Goal: Task Accomplishment & Management: Manage account settings

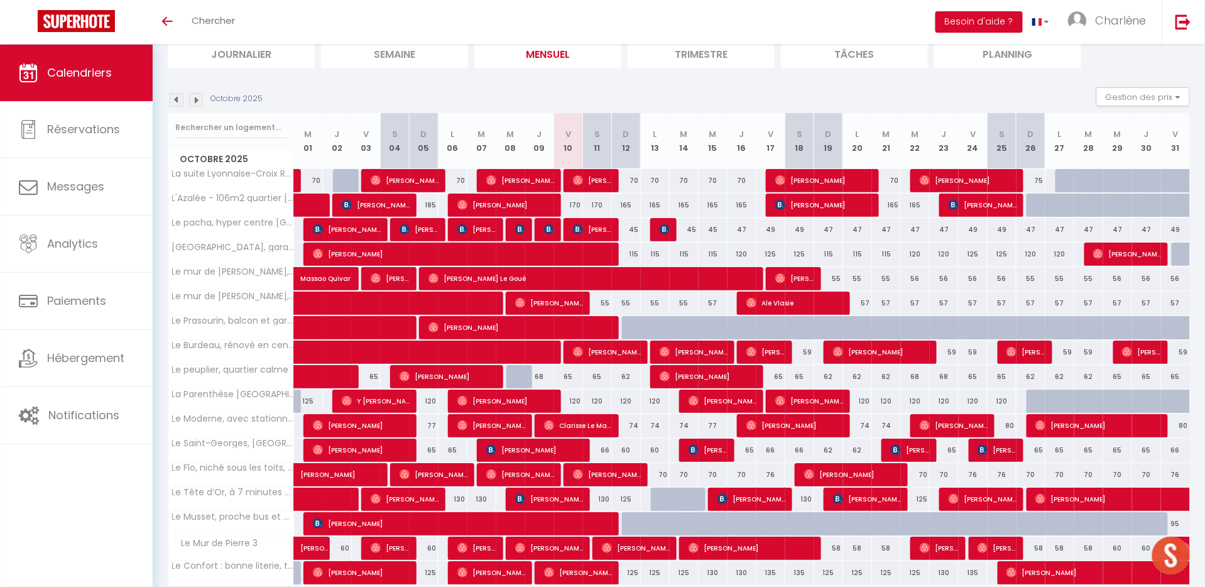
scroll to position [116, 0]
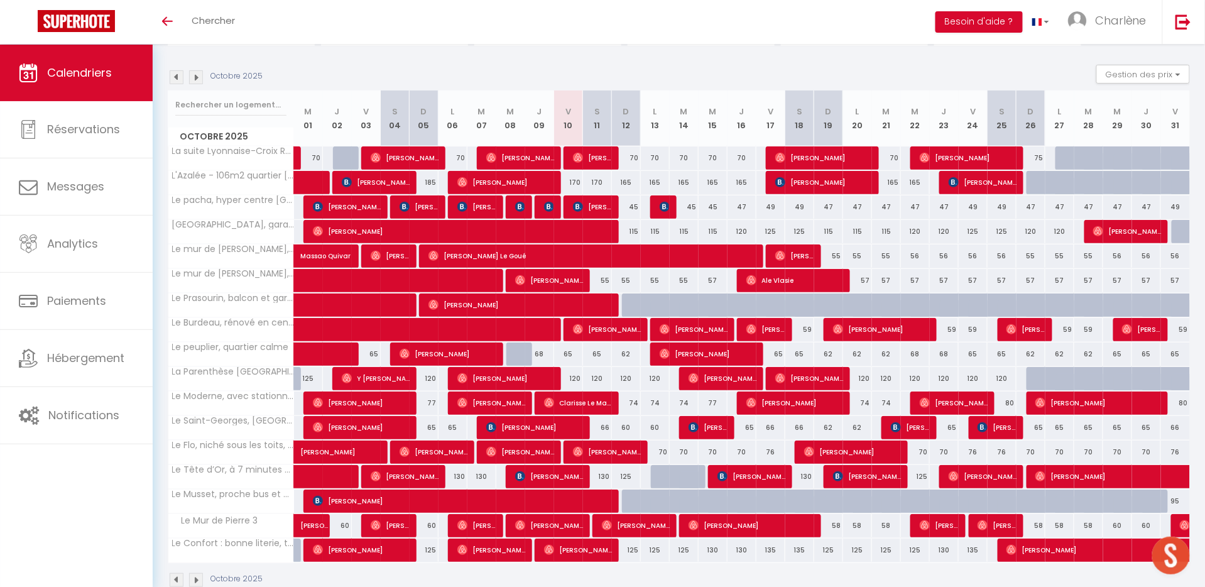
click at [370, 229] on span "[PERSON_NAME]" at bounding box center [465, 231] width 305 height 24
select select "OK"
select select "0"
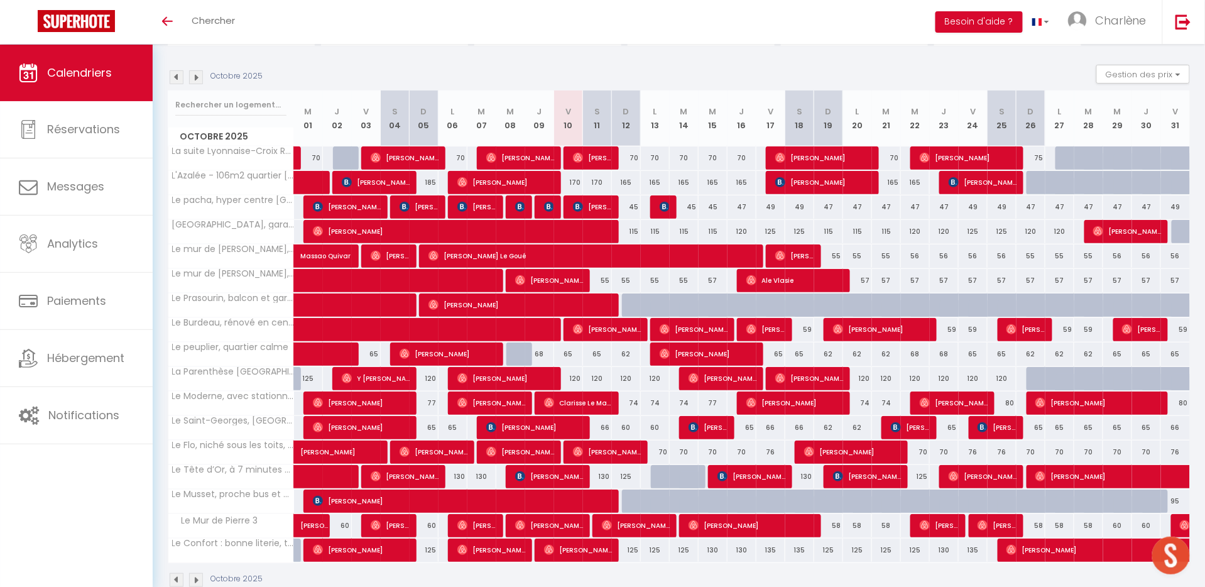
select select "1"
select select
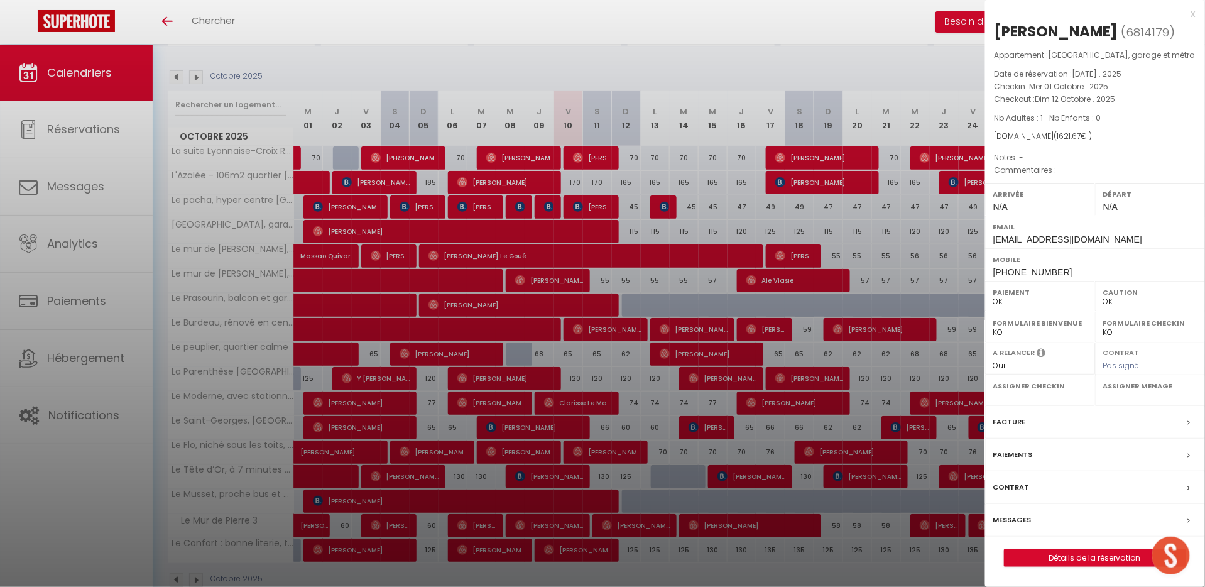
click at [1028, 517] on label "Messages" at bounding box center [1012, 519] width 38 height 13
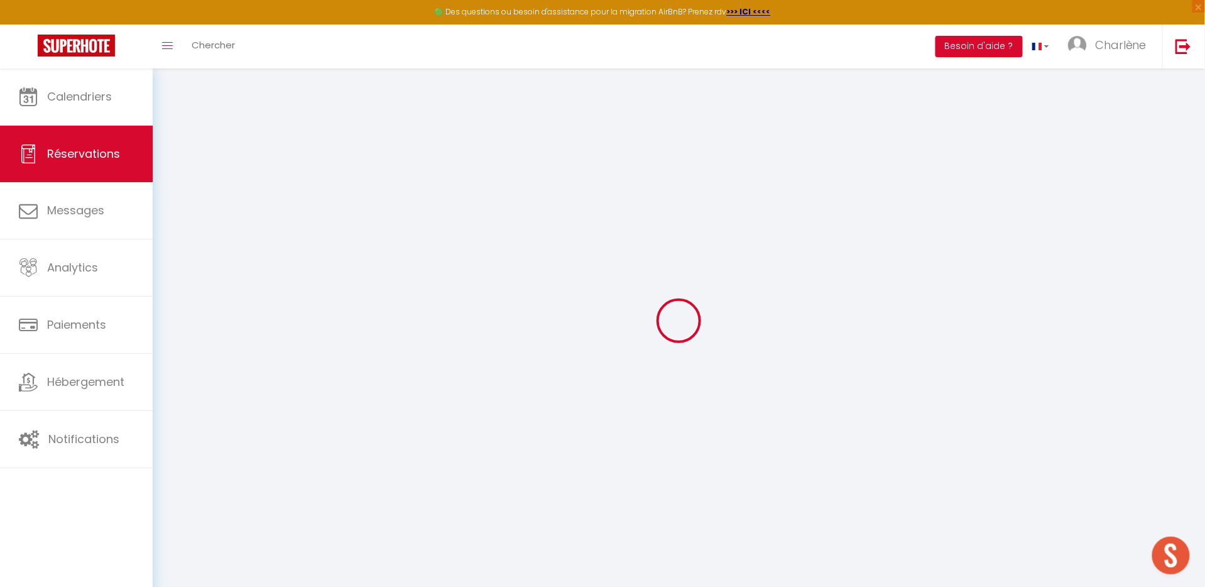
select select
checkbox input "false"
select select
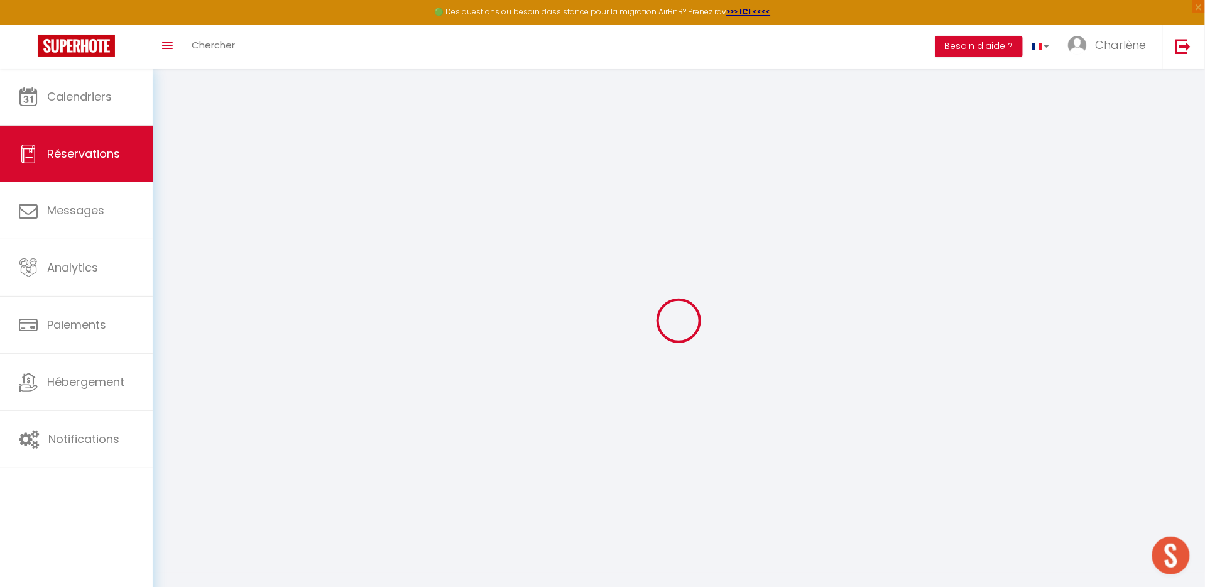
select select
checkbox input "false"
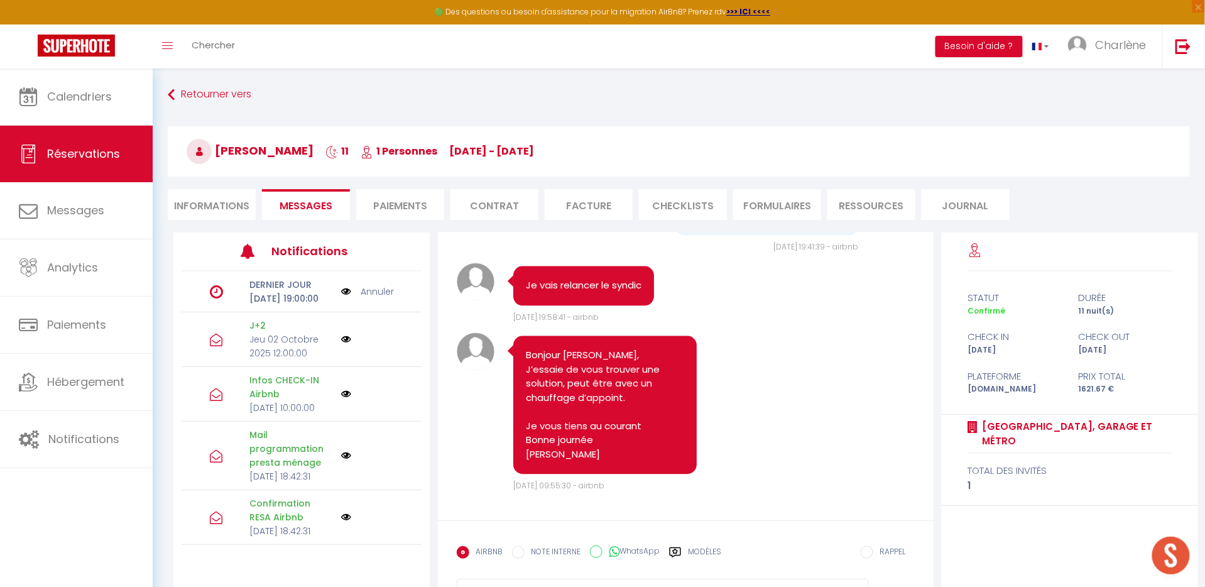
scroll to position [3096, 0]
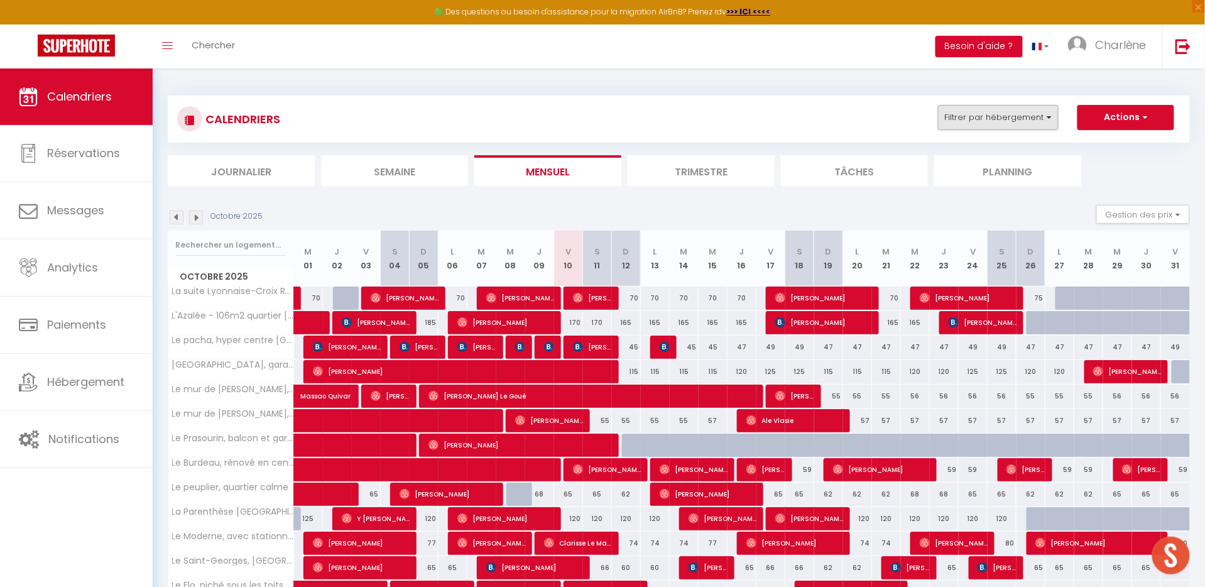
click at [1021, 116] on button "Filtrer par hébergement" at bounding box center [998, 117] width 121 height 25
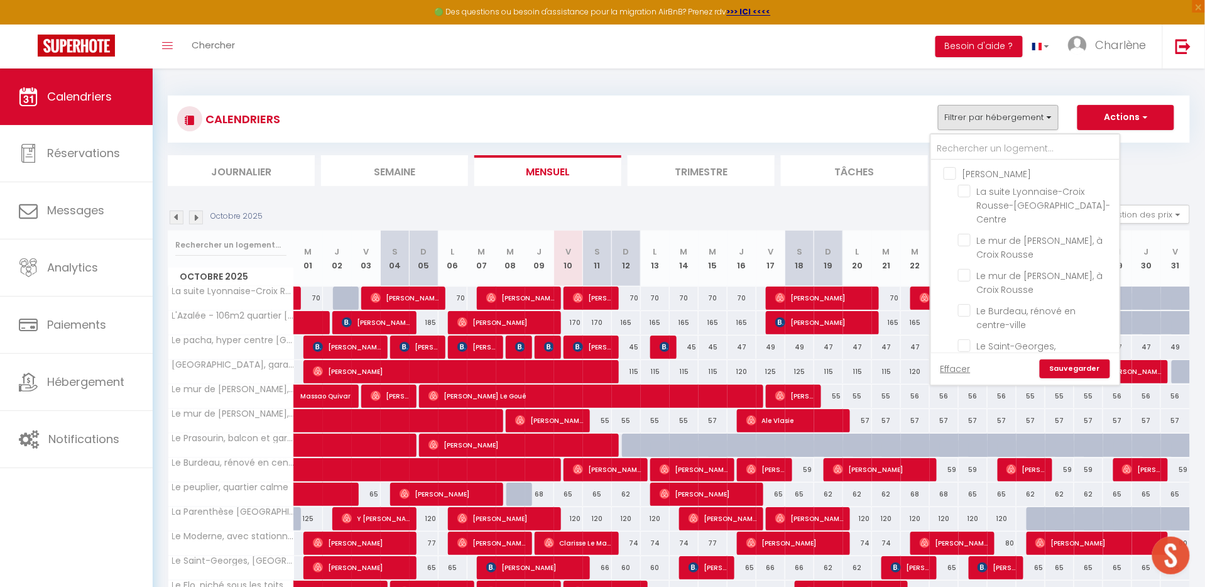
click at [951, 173] on input "[PERSON_NAME]" at bounding box center [1038, 172] width 188 height 13
checkbox input "true"
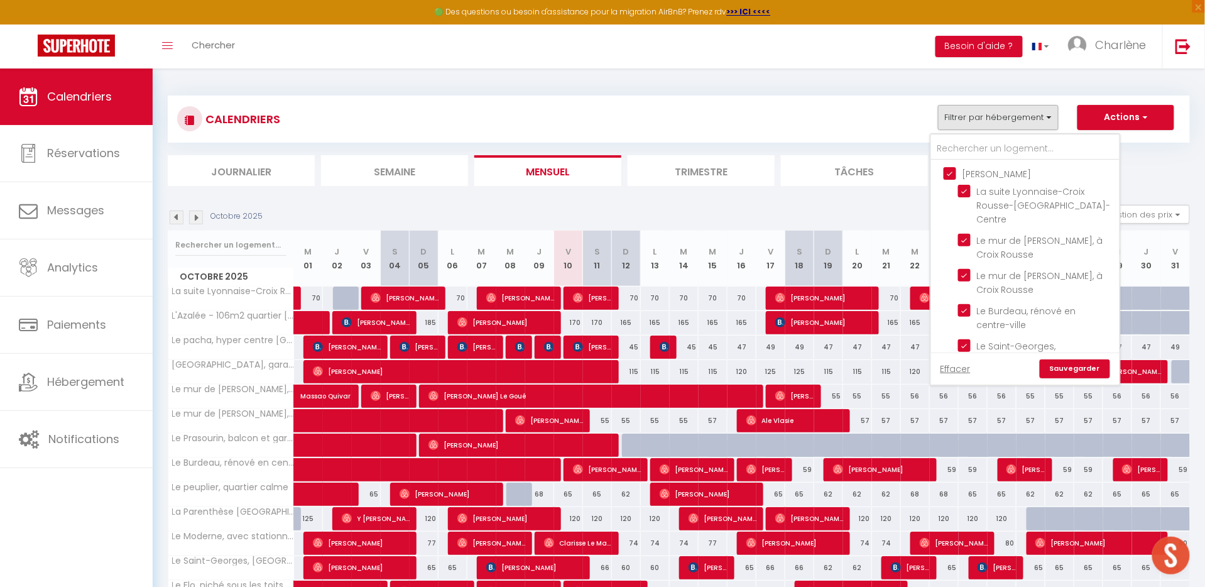
checkbox input "true"
checkbox input "false"
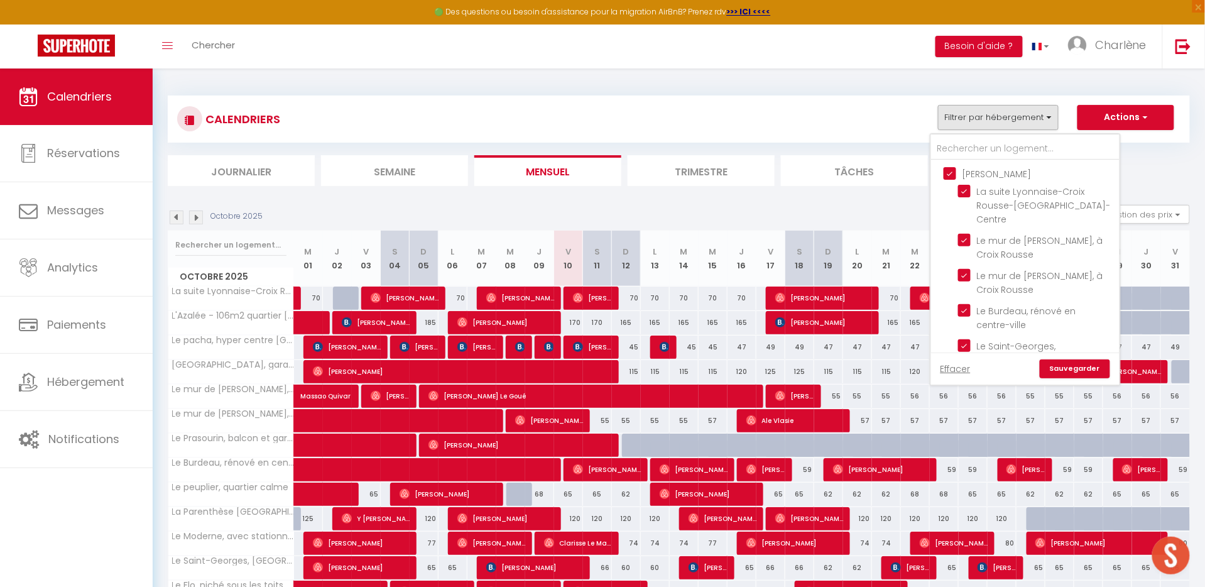
checkbox input "false"
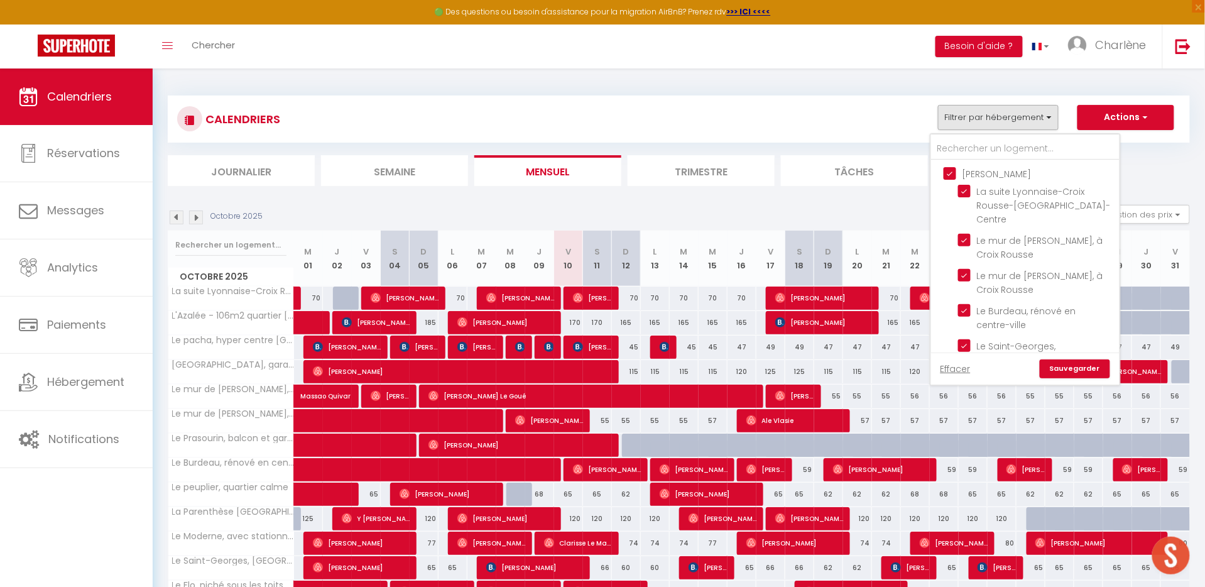
checkbox input "false"
click at [1060, 365] on link "Sauvegarder" at bounding box center [1075, 368] width 70 height 19
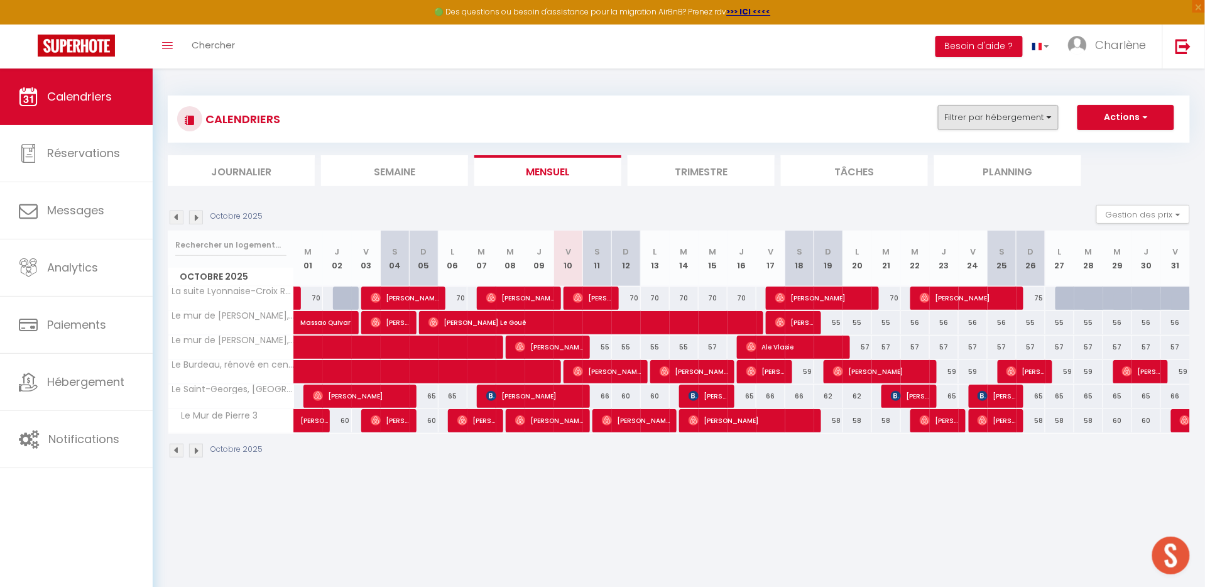
click at [964, 111] on button "Filtrer par hébergement" at bounding box center [998, 117] width 121 height 25
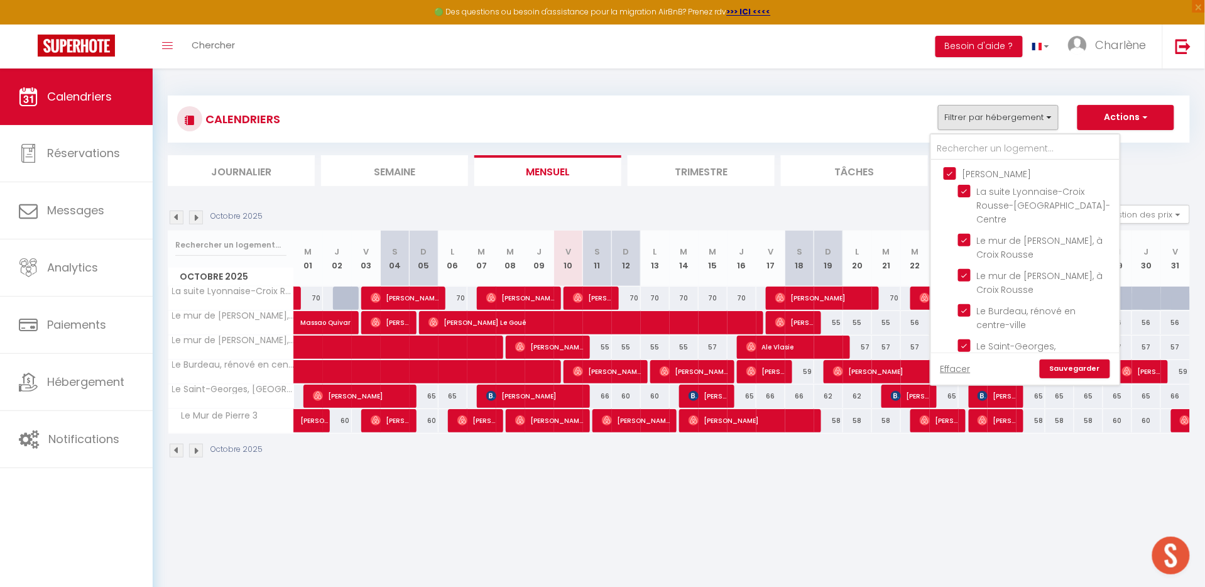
click at [953, 172] on input "[PERSON_NAME]" at bounding box center [1038, 172] width 188 height 13
checkbox input "false"
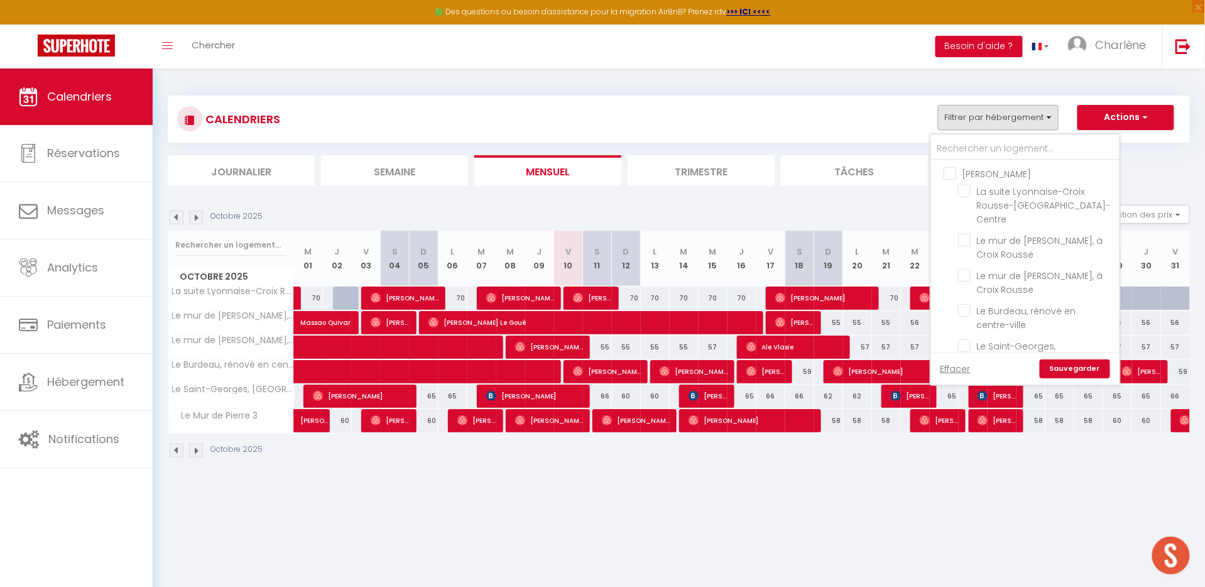
checkbox input "false"
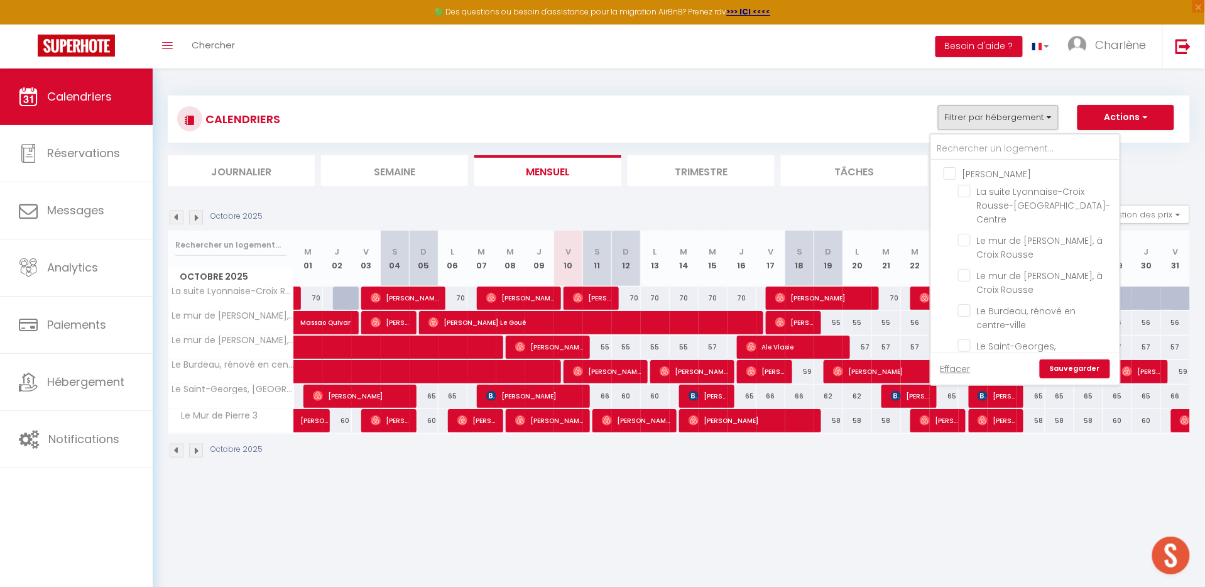
checkbox input "false"
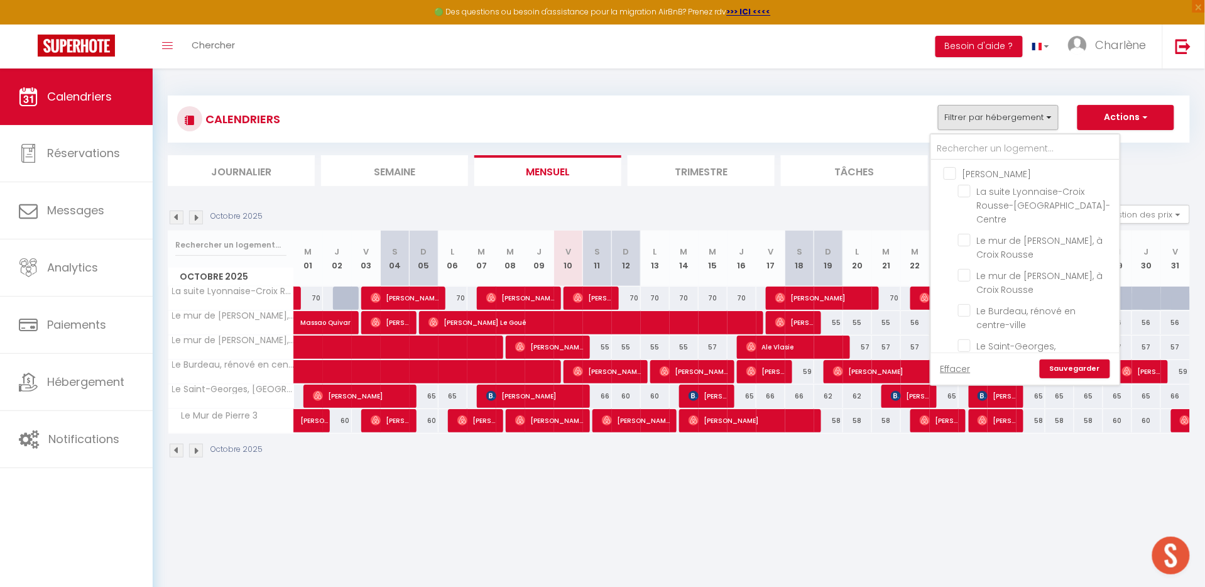
checkbox input "false"
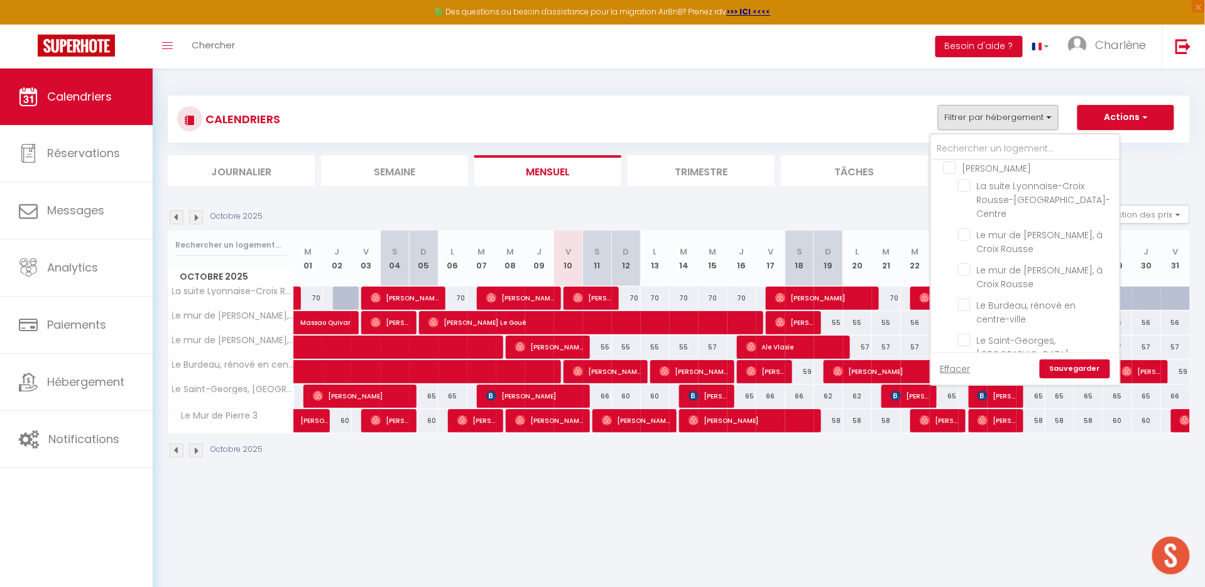
click at [1059, 365] on link "Sauvegarder" at bounding box center [1075, 368] width 70 height 19
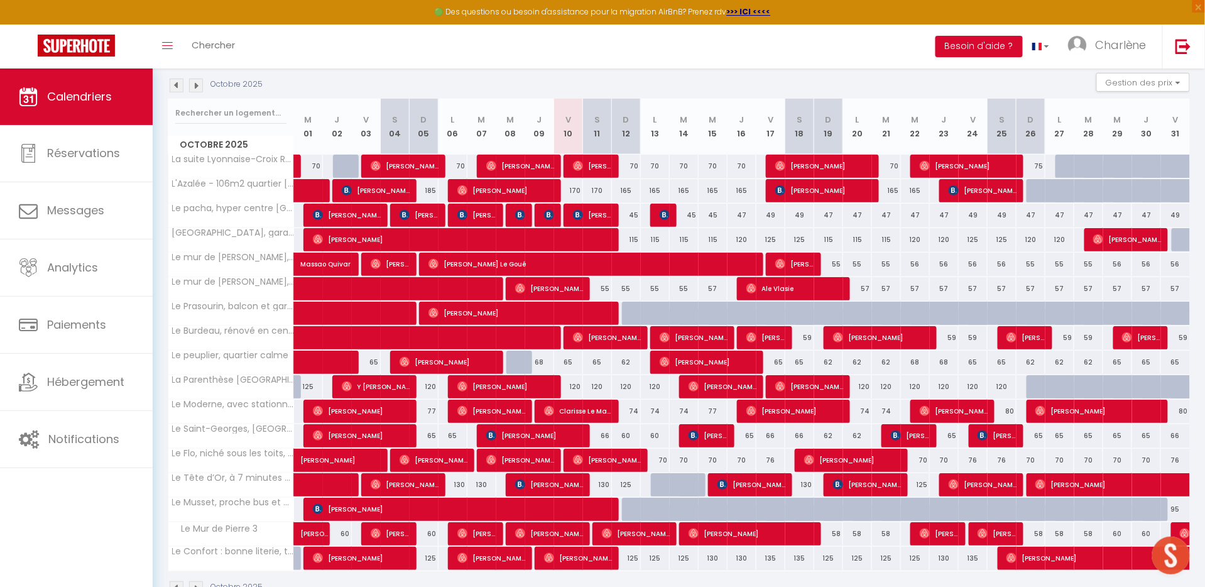
scroll to position [129, 0]
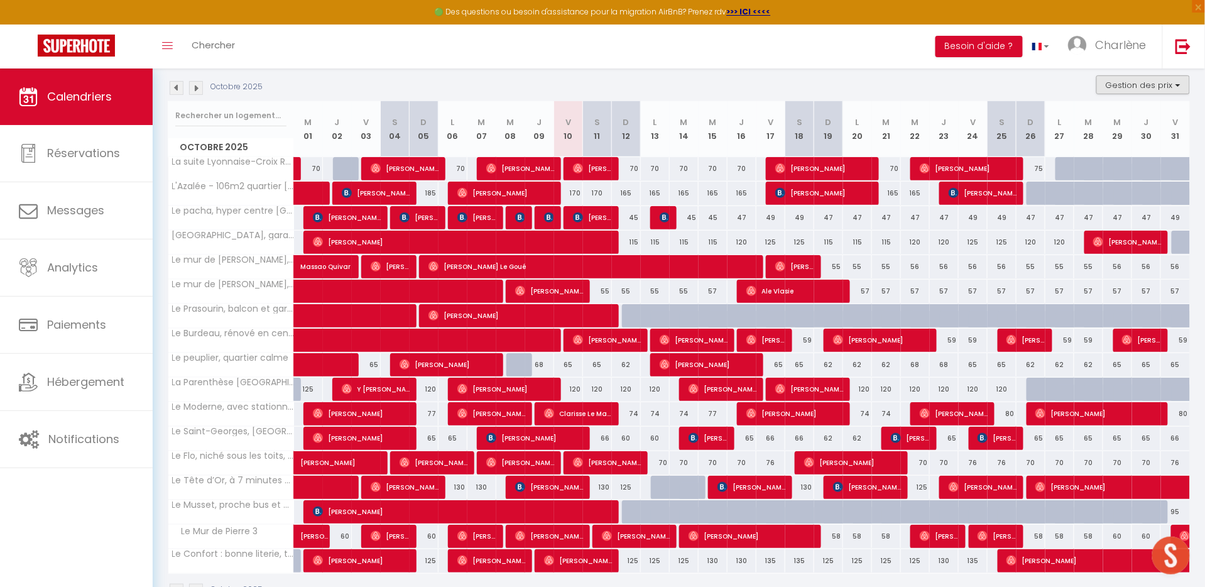
click at [1131, 89] on button "Gestion des prix" at bounding box center [1143, 84] width 94 height 19
click at [1086, 125] on input "Nb Nuits minimum" at bounding box center [1132, 123] width 113 height 13
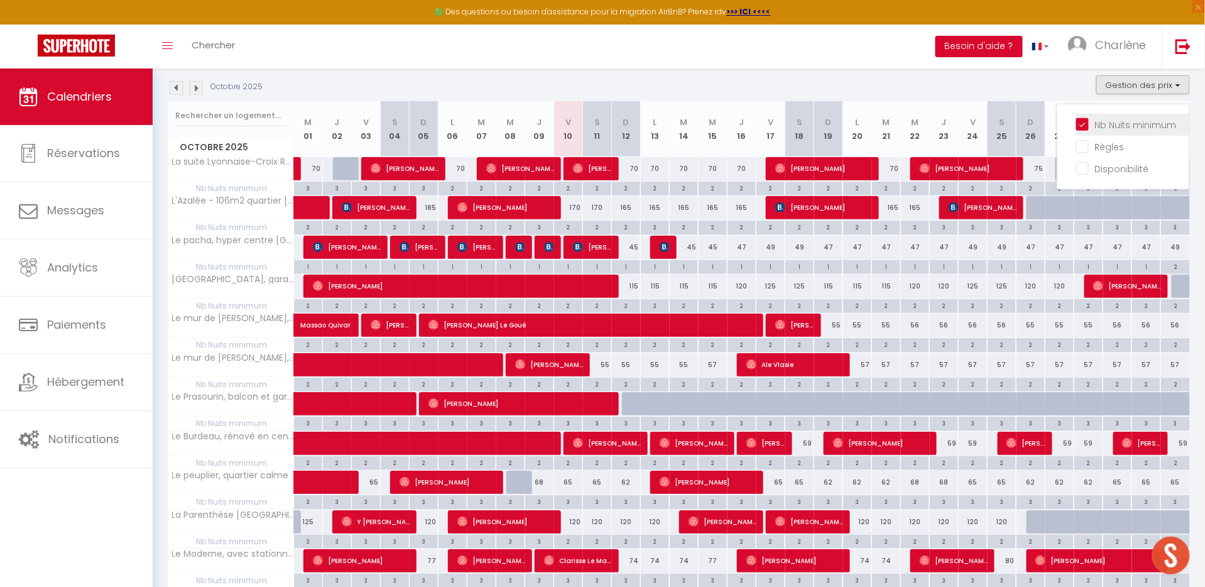
click at [1086, 125] on input "Nb Nuits minimum" at bounding box center [1132, 123] width 113 height 13
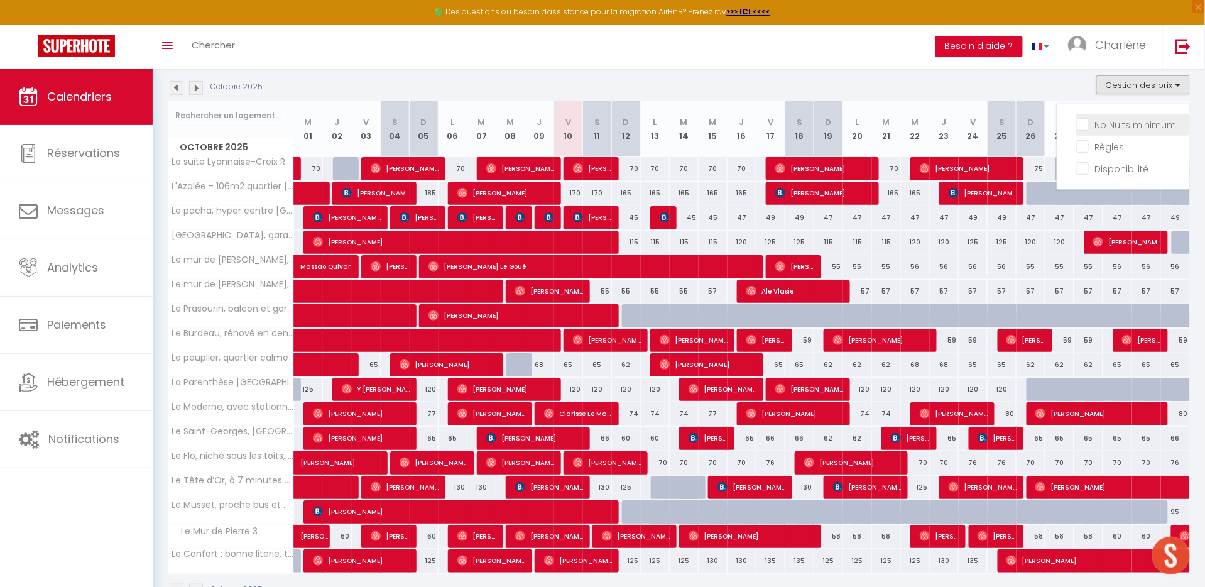
click at [1086, 122] on input "Nb Nuits minimum" at bounding box center [1132, 123] width 113 height 13
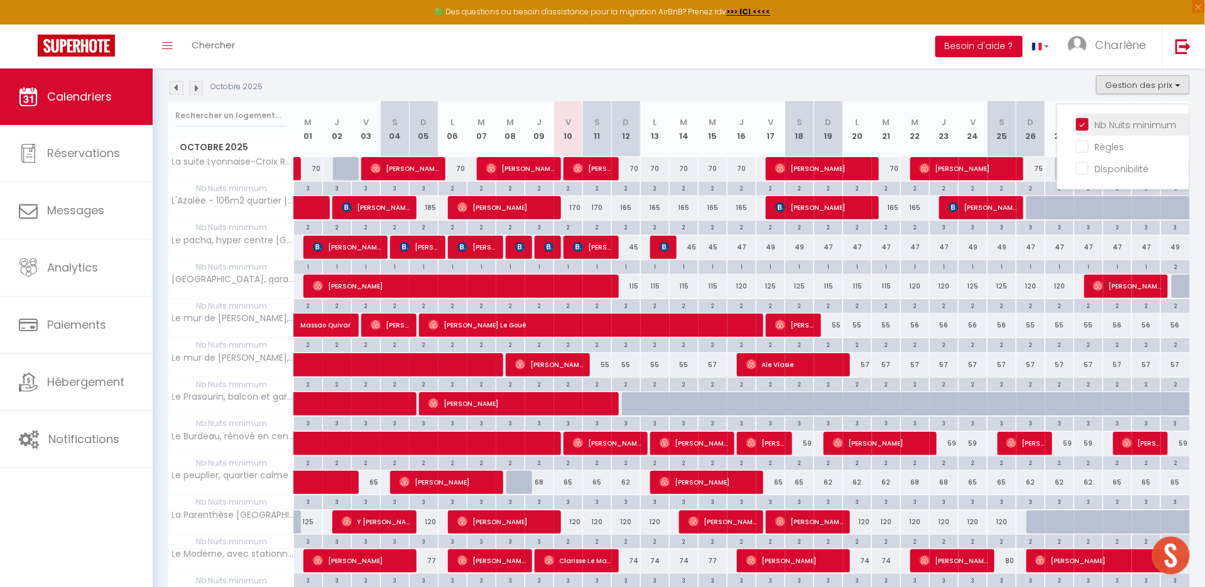
click at [1081, 120] on input "Nb Nuits minimum" at bounding box center [1132, 123] width 113 height 13
checkbox input "false"
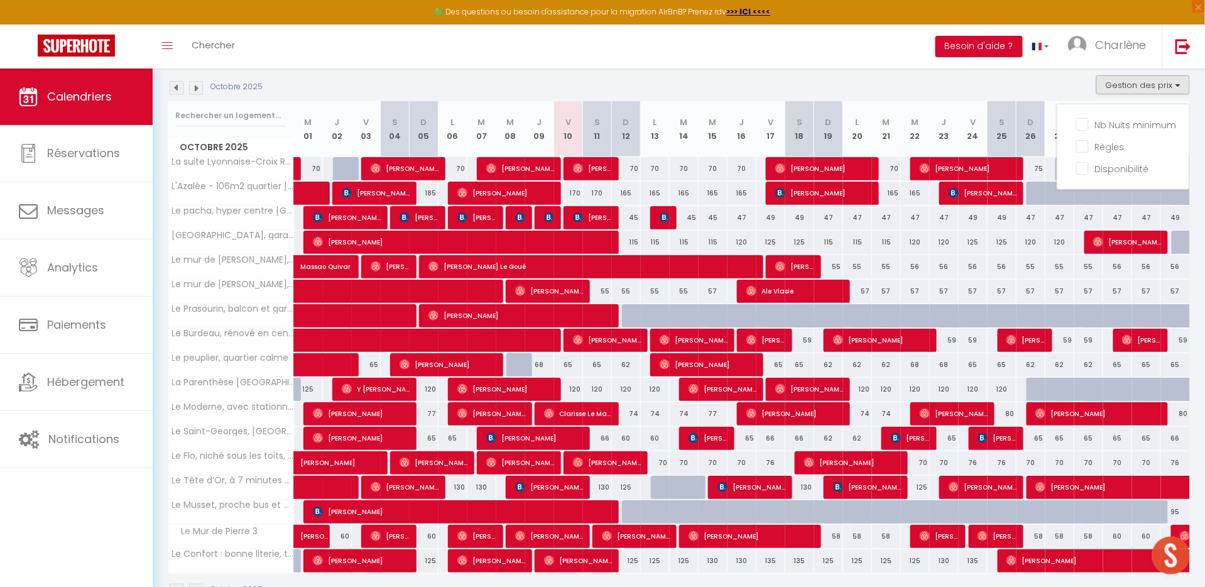
scroll to position [170, 0]
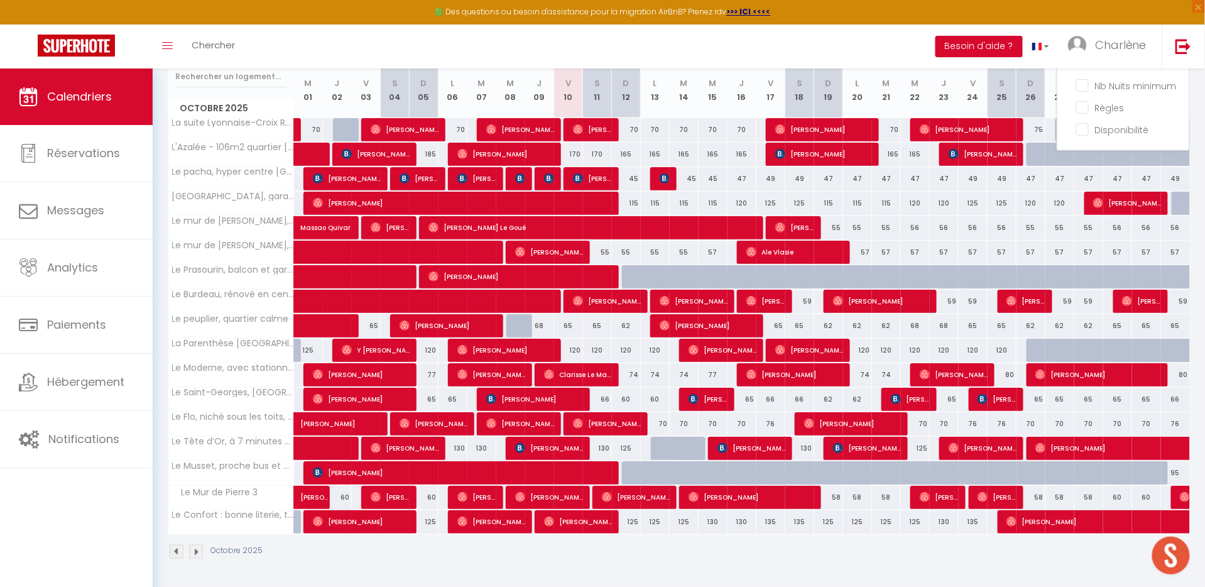
click at [575, 348] on div "120" at bounding box center [568, 350] width 29 height 23
type input "120"
type input "Ven 10 Octobre 2025"
type input "Sam 11 Octobre 2025"
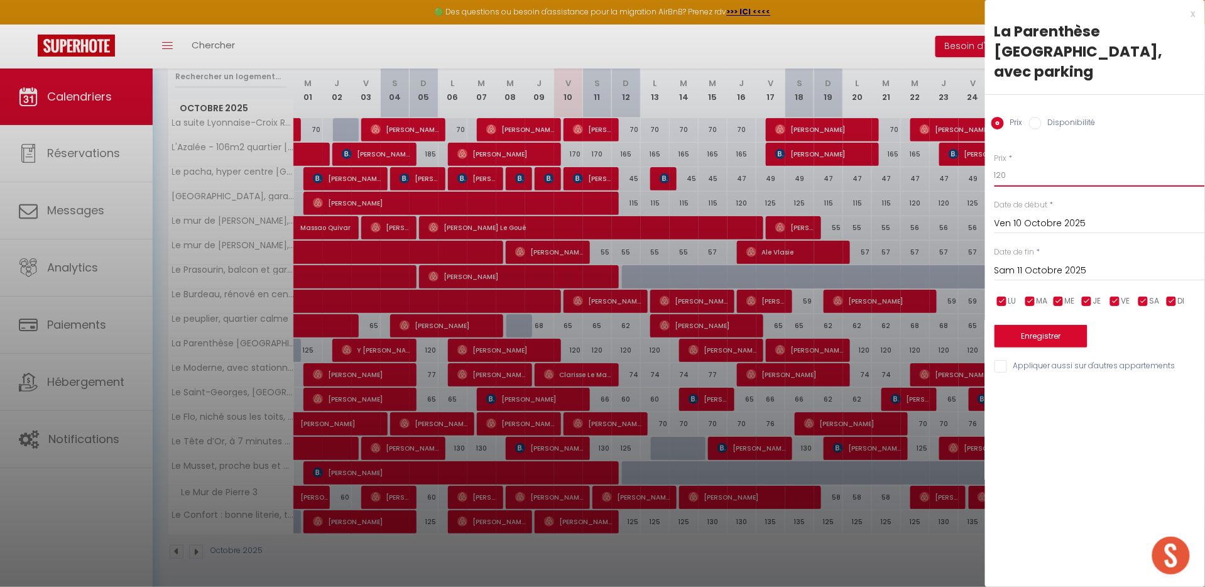
click at [1043, 165] on input "120" at bounding box center [1099, 175] width 210 height 23
type input "115"
click at [1057, 263] on input "Sam 11 Octobre 2025" at bounding box center [1099, 271] width 210 height 16
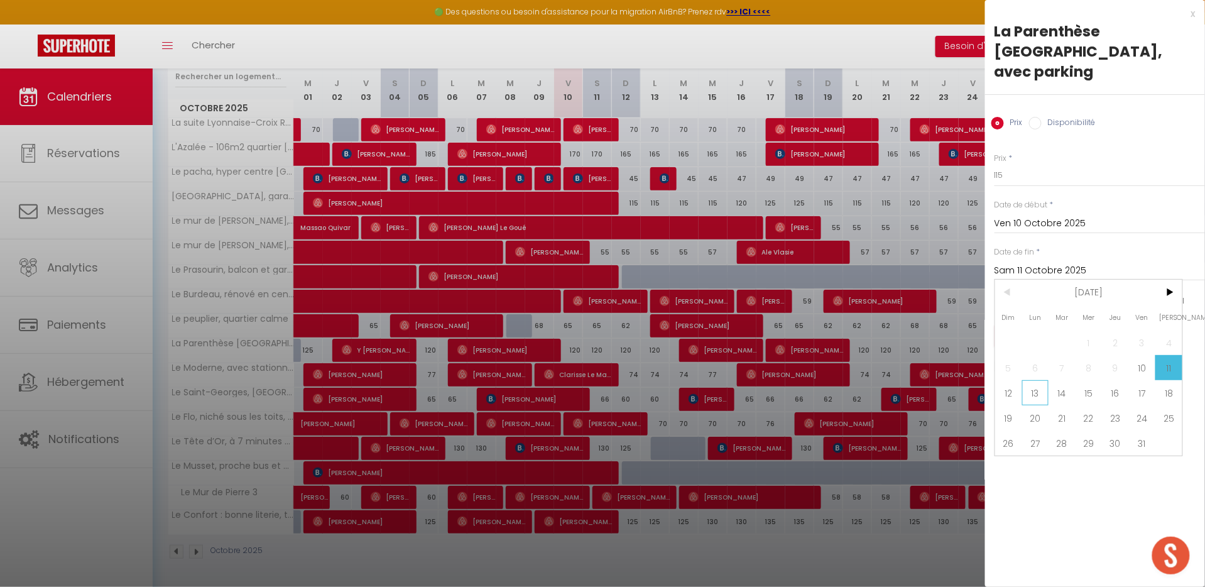
click at [1035, 380] on span "13" at bounding box center [1035, 392] width 27 height 25
type input "Lun 13 Octobre 2025"
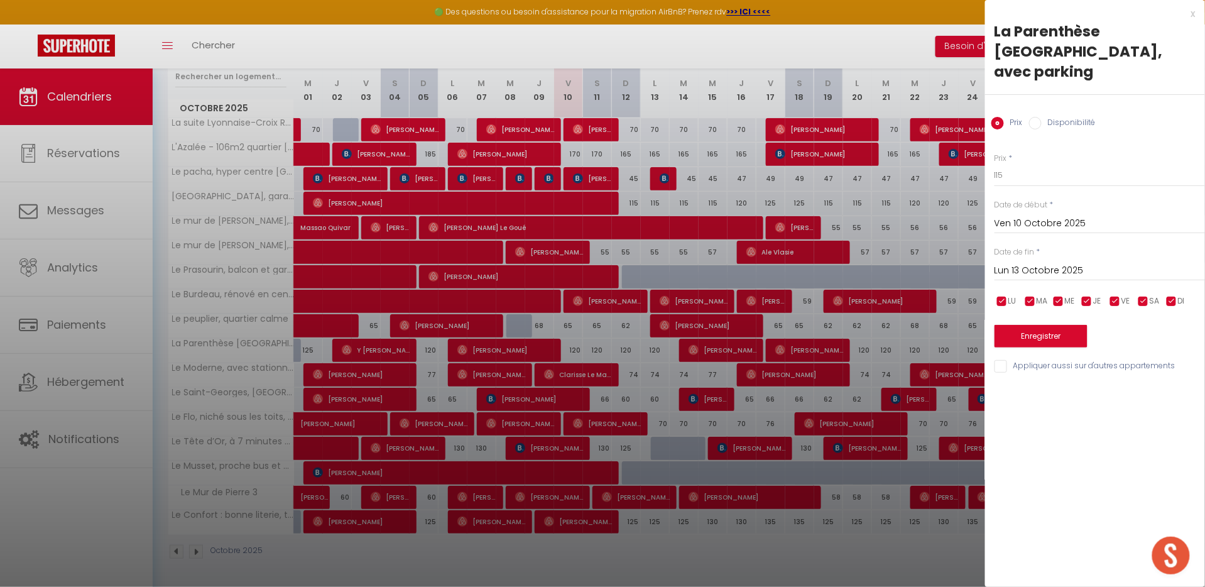
click at [1043, 325] on button "Enregistrer" at bounding box center [1040, 336] width 93 height 23
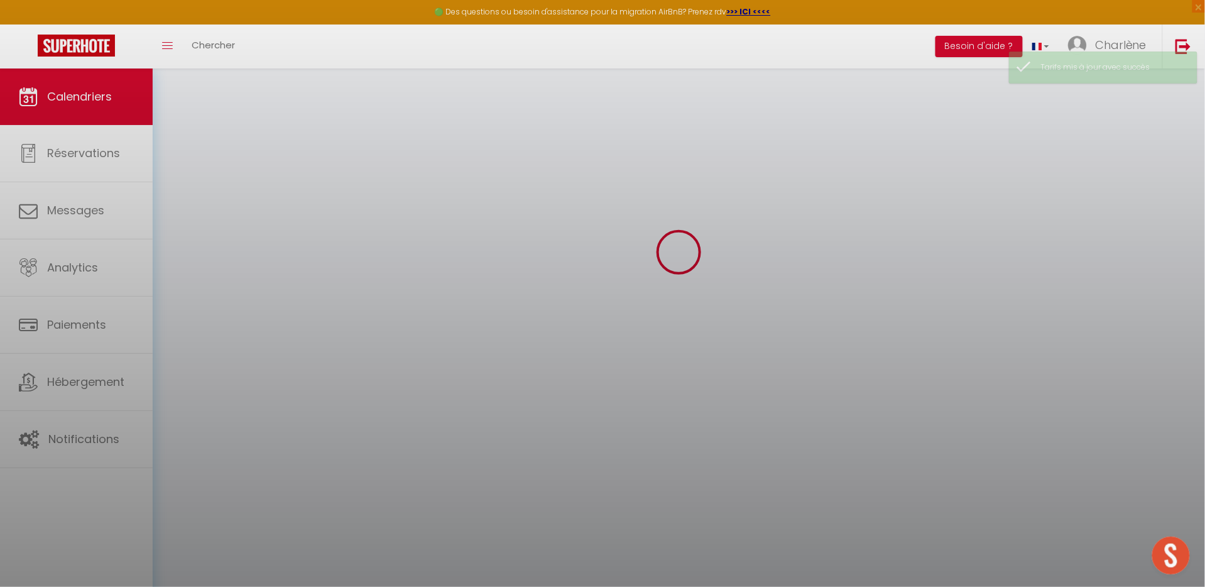
scroll to position [68, 0]
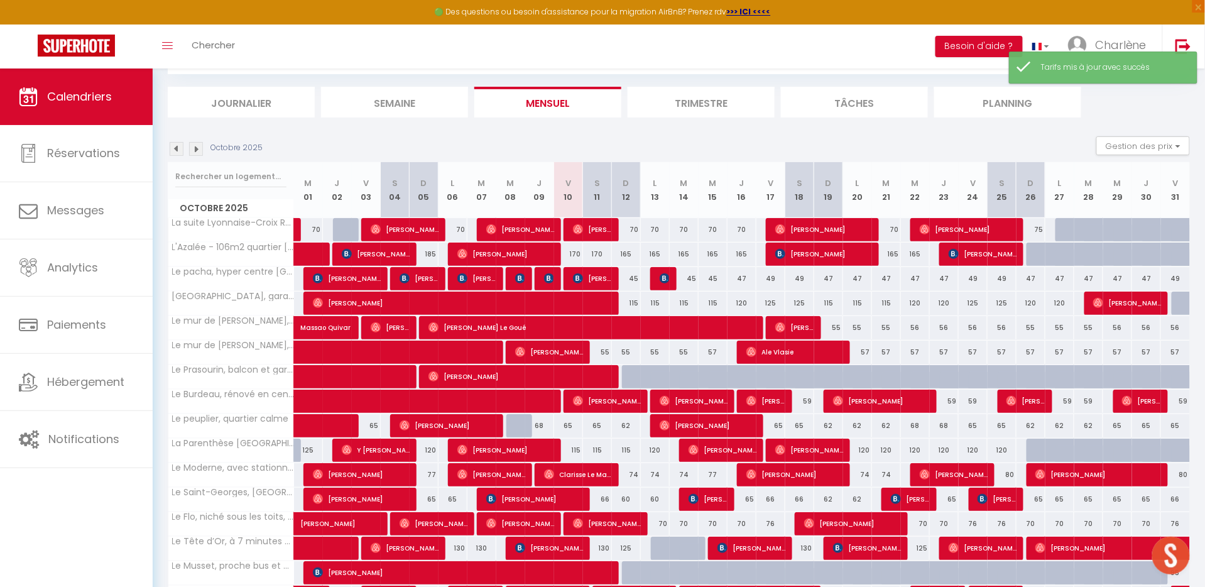
click at [660, 452] on div "120" at bounding box center [655, 450] width 29 height 23
type input "120"
type input "Lun 13 Octobre 2025"
type input "[DATE]"
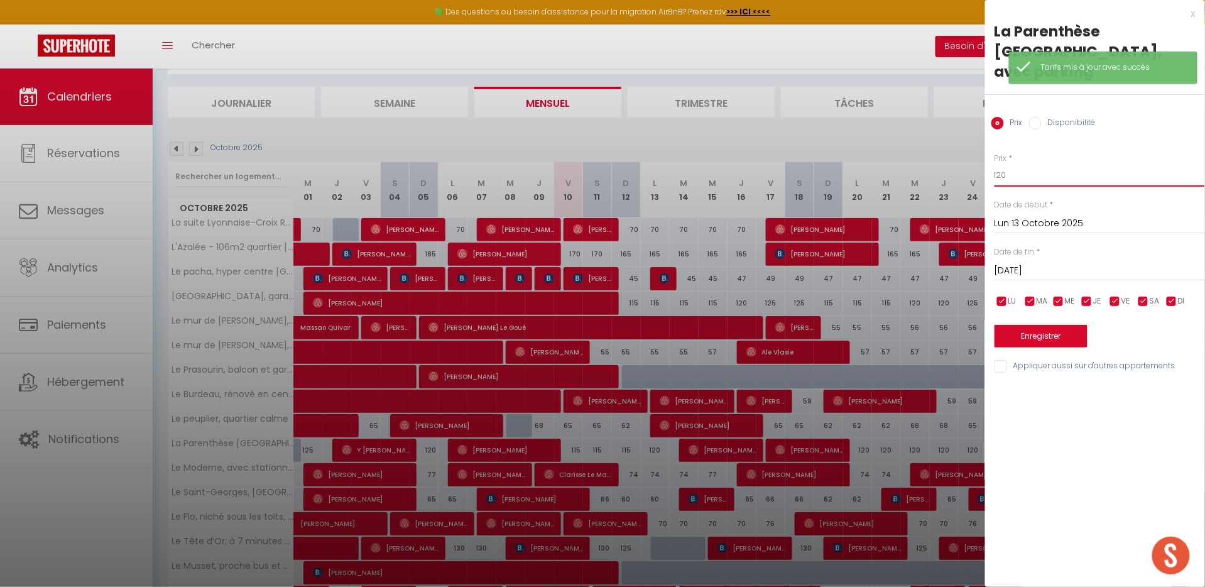
click at [1016, 164] on input "120" at bounding box center [1099, 175] width 210 height 23
type input "115"
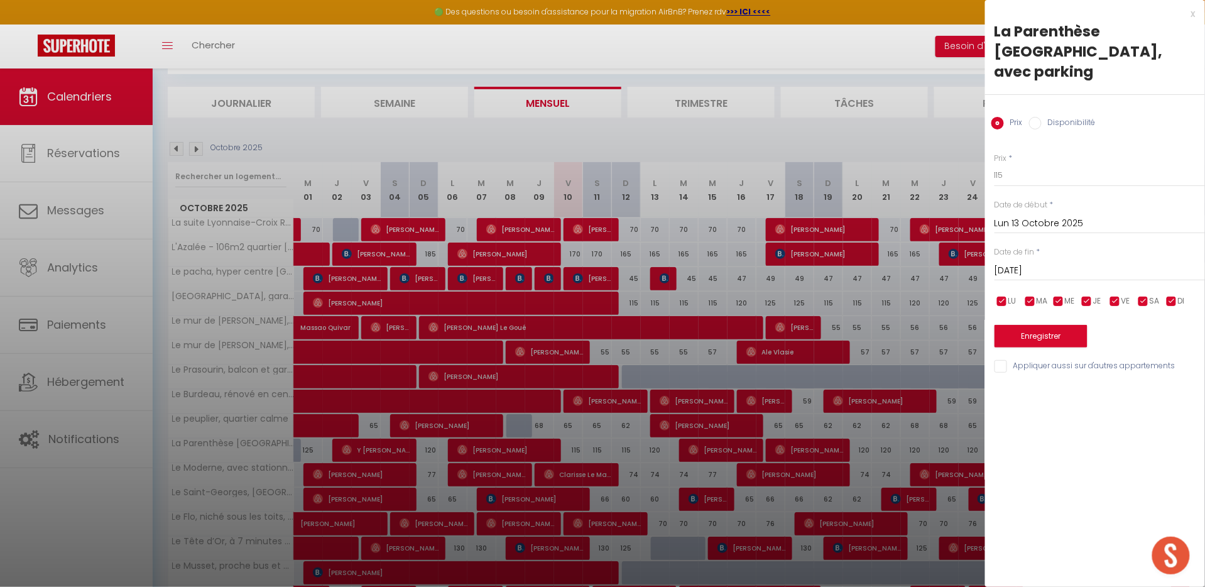
click at [1011, 325] on button "Enregistrer" at bounding box center [1040, 336] width 93 height 23
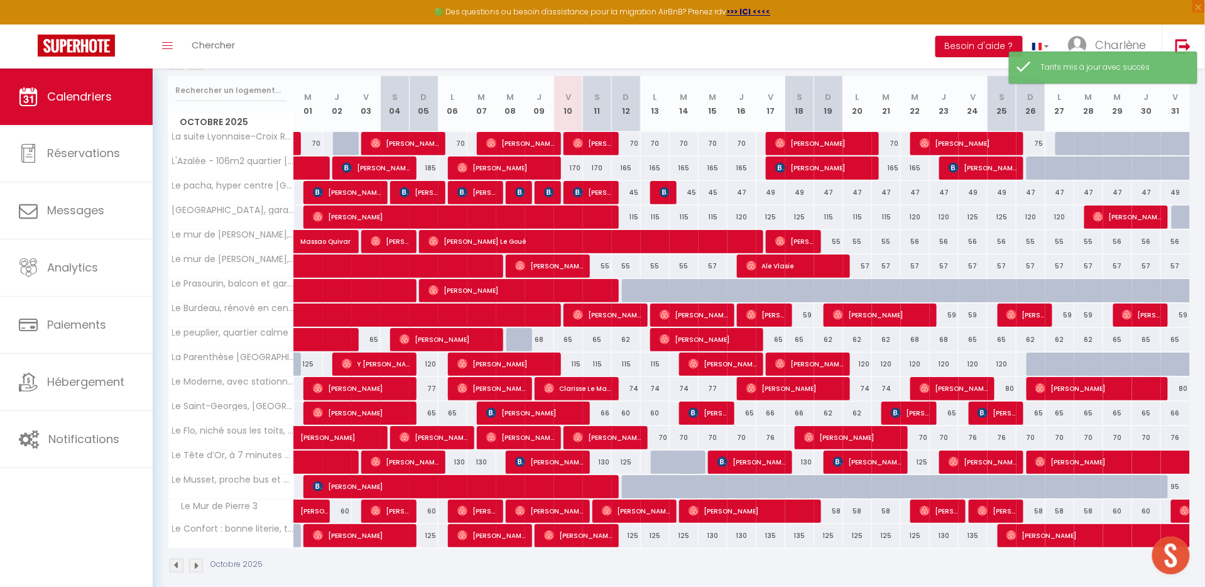
scroll to position [161, 0]
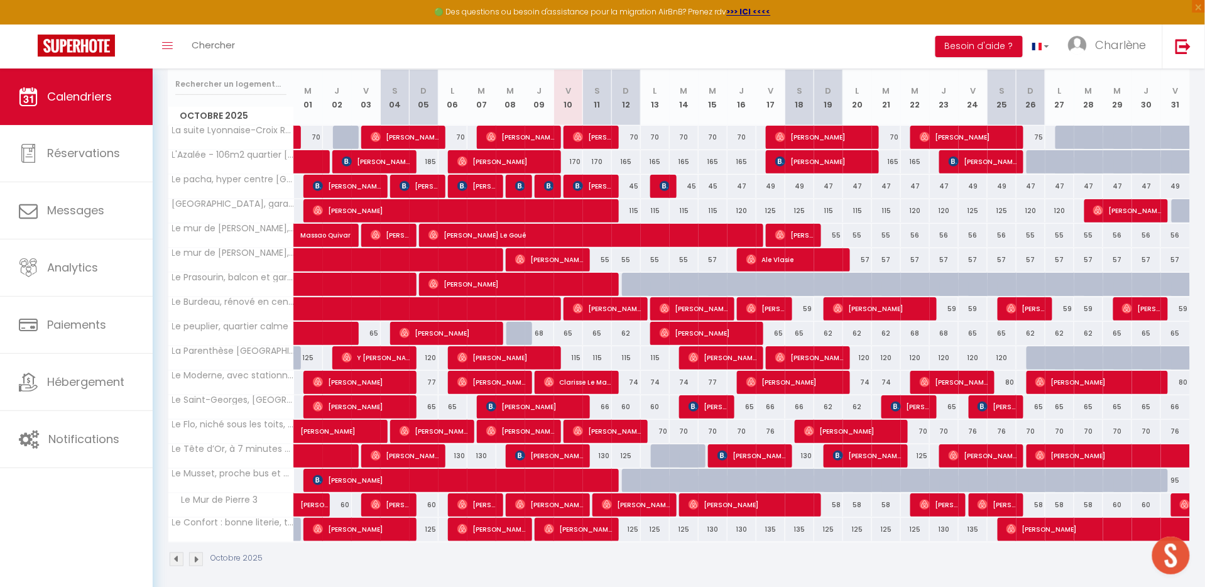
click at [659, 432] on div "70" at bounding box center [655, 431] width 29 height 23
type input "70"
type input "Lun 13 Octobre 2025"
type input "[DATE]"
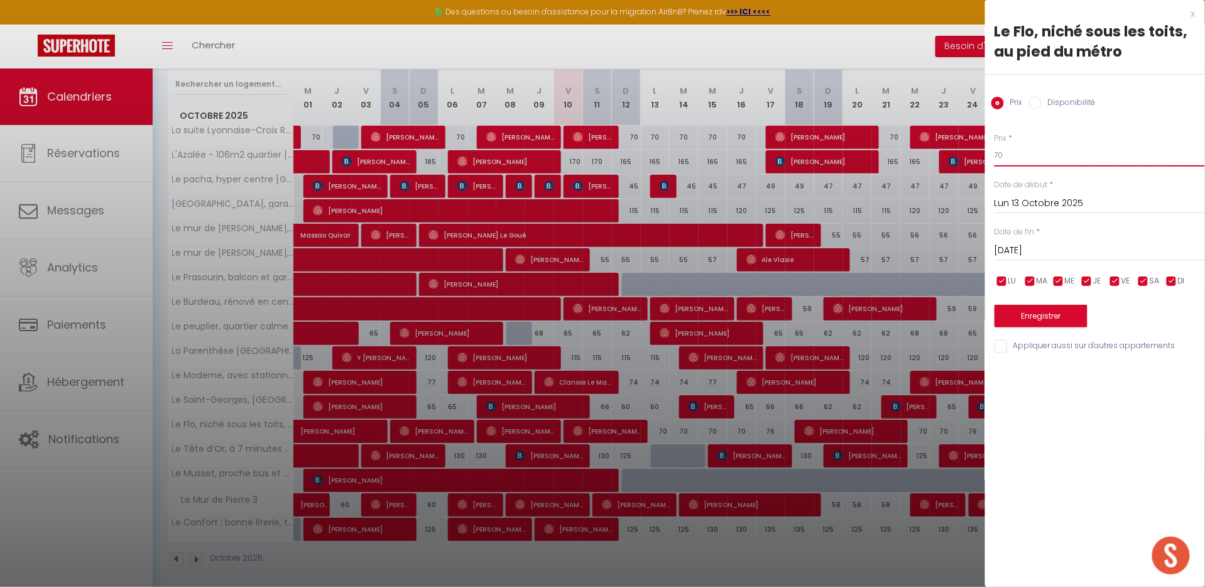
click at [1029, 151] on input "70" at bounding box center [1099, 155] width 210 height 23
type input "66"
click at [1031, 251] on input "[DATE]" at bounding box center [1099, 250] width 210 height 16
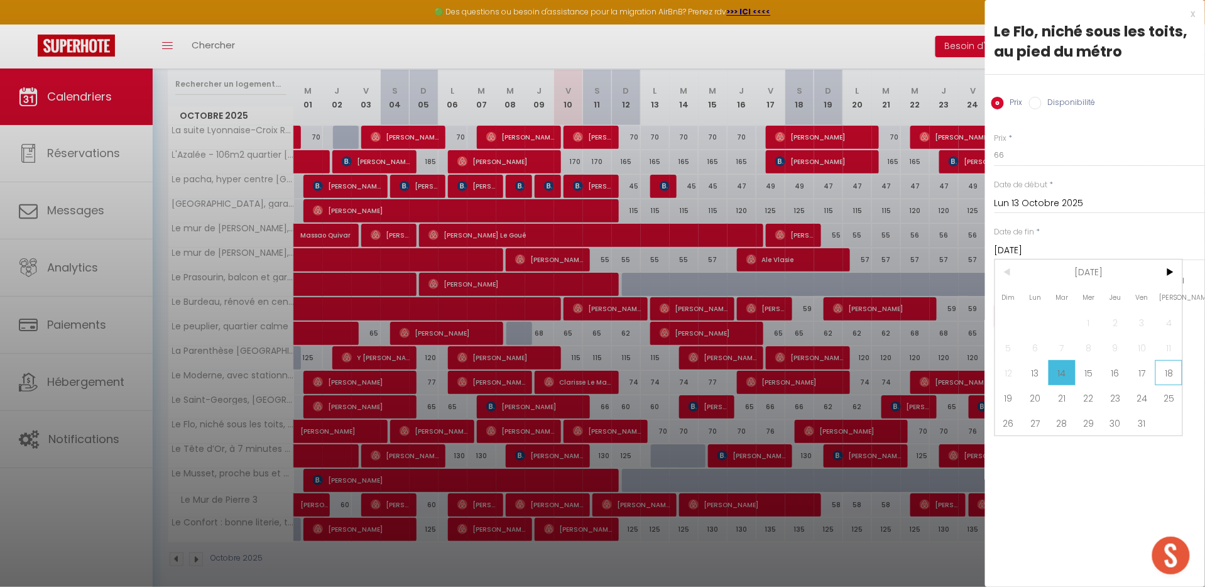
click at [1164, 373] on span "18" at bounding box center [1168, 372] width 27 height 25
type input "Sam 18 Octobre 2025"
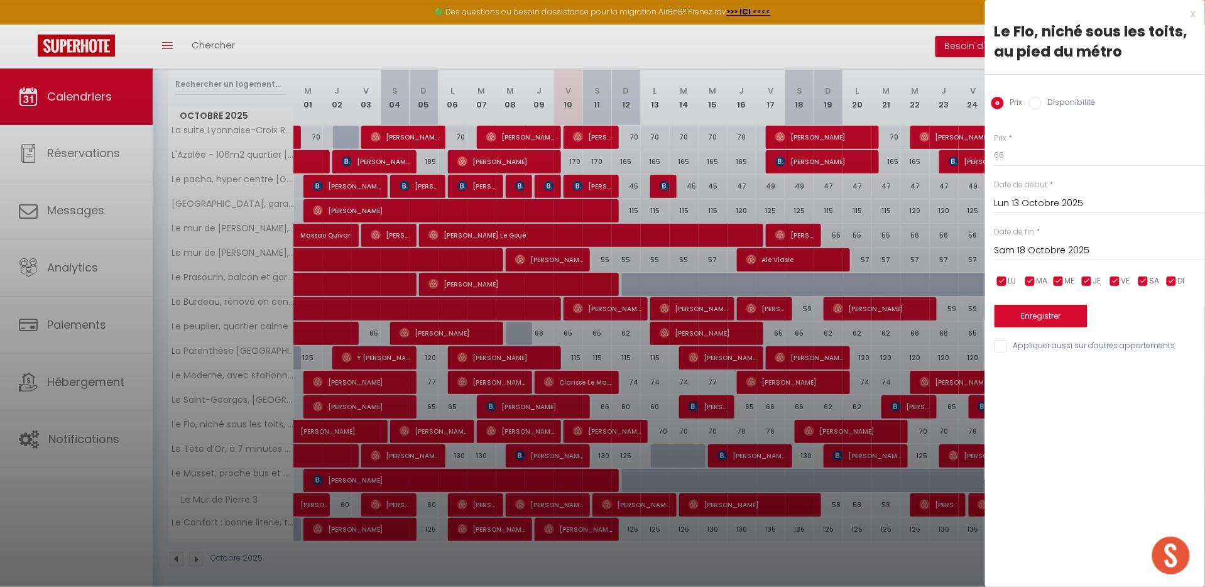
click at [1043, 317] on button "Enregistrer" at bounding box center [1040, 316] width 93 height 23
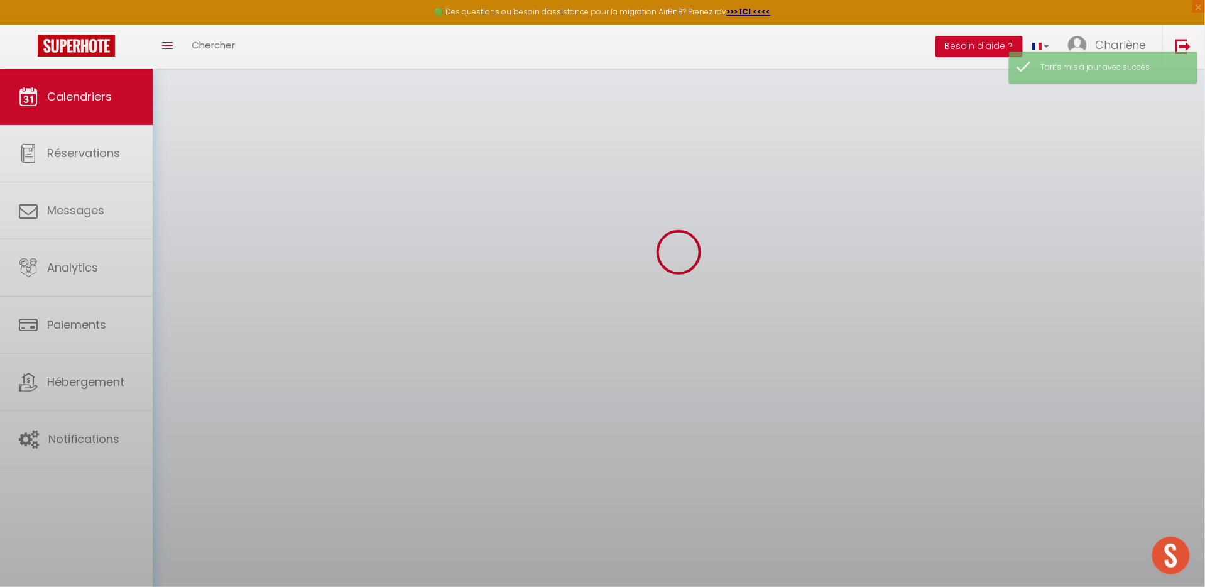
scroll to position [68, 0]
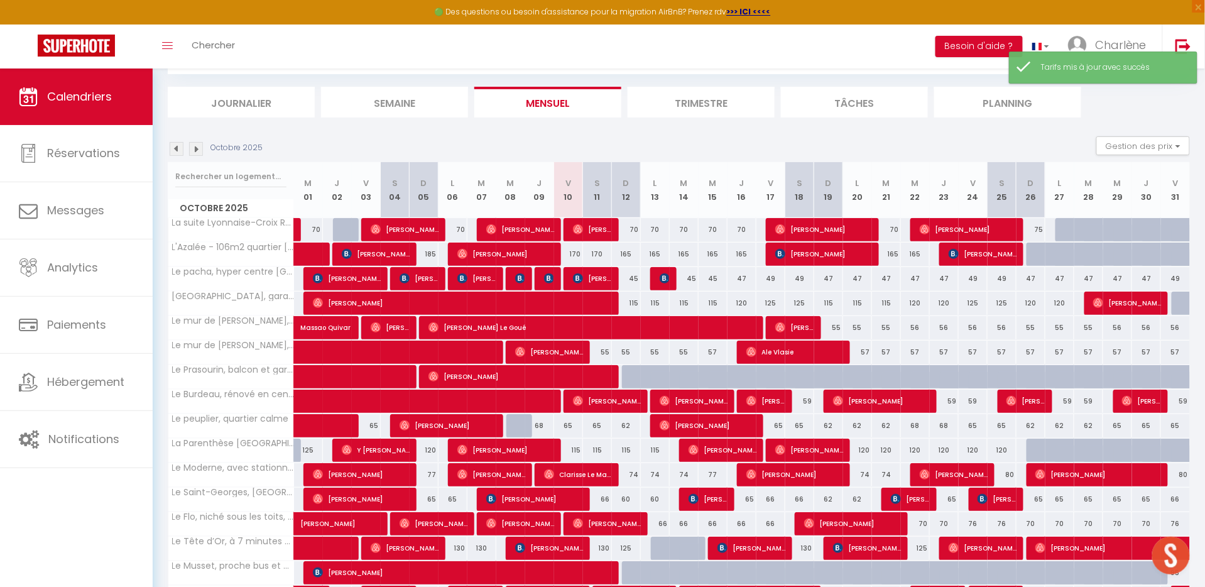
click at [770, 521] on div "66" at bounding box center [770, 523] width 29 height 23
type input "66"
type input "Ven 17 Octobre 2025"
type input "Sam 18 Octobre 2025"
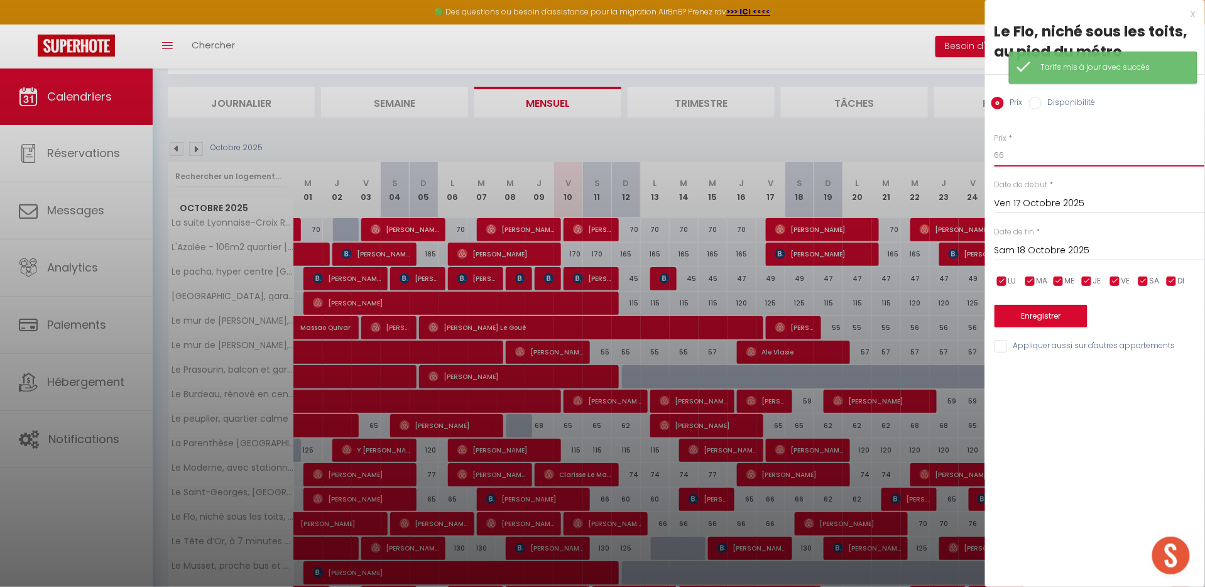
click at [1014, 155] on input "66" at bounding box center [1099, 155] width 210 height 23
type input "70"
click at [1042, 308] on button "Enregistrer" at bounding box center [1040, 316] width 93 height 23
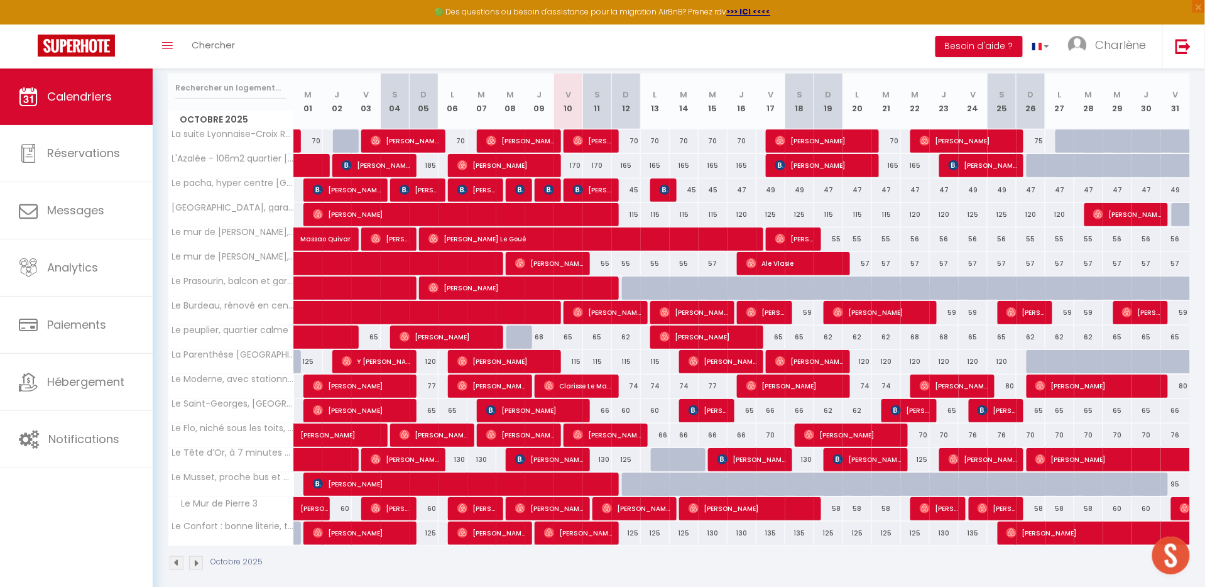
scroll to position [131, 0]
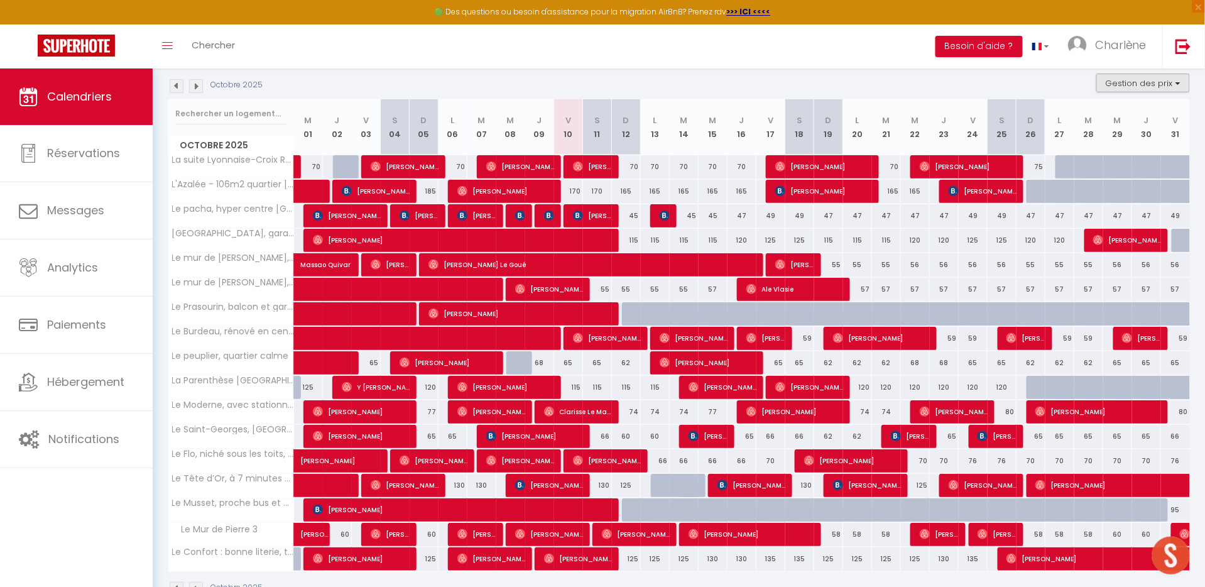
click at [1150, 79] on button "Gestion des prix" at bounding box center [1143, 83] width 94 height 19
drag, startPoint x: 1106, startPoint y: 165, endPoint x: 1118, endPoint y: 111, distance: 55.5
click at [1118, 112] on ul "Nb Nuits minimum Règles Disponibilité" at bounding box center [1123, 145] width 132 height 67
click at [1119, 75] on button "Gestion des prix" at bounding box center [1143, 83] width 94 height 19
click at [1117, 124] on input "Nb Nuits minimum" at bounding box center [1132, 122] width 113 height 13
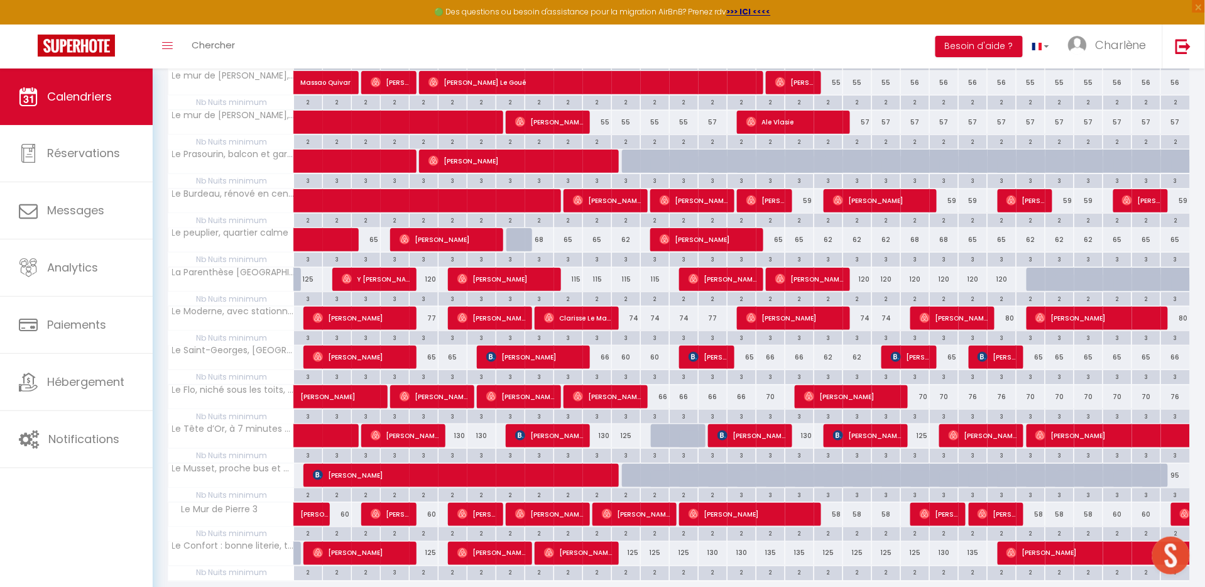
scroll to position [150, 0]
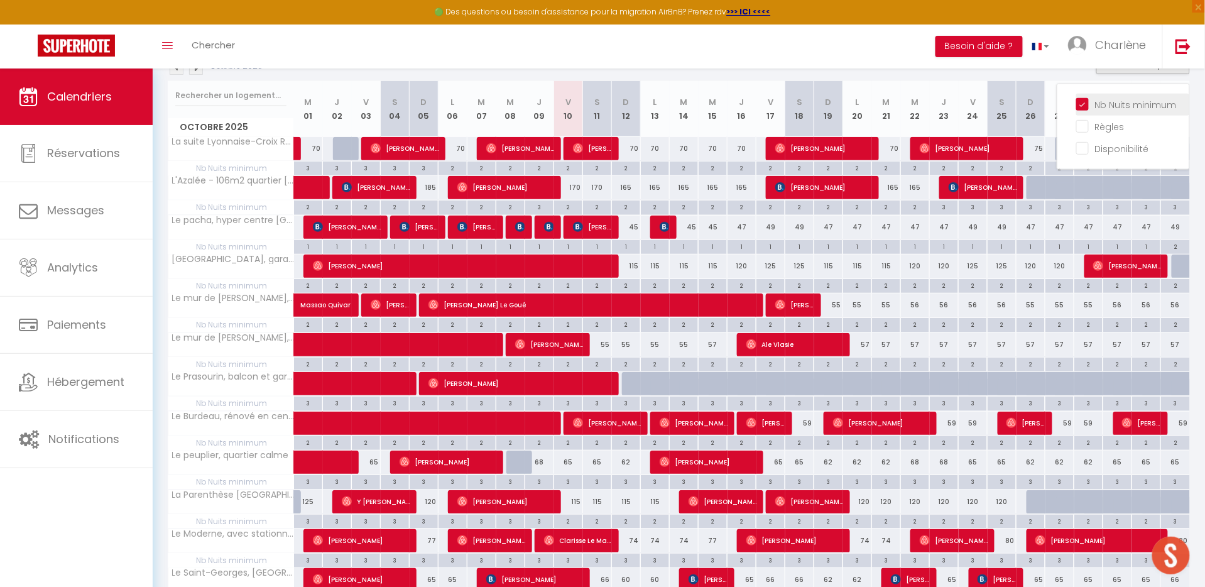
click at [1096, 102] on input "Nb Nuits minimum" at bounding box center [1132, 103] width 113 height 13
checkbox input "false"
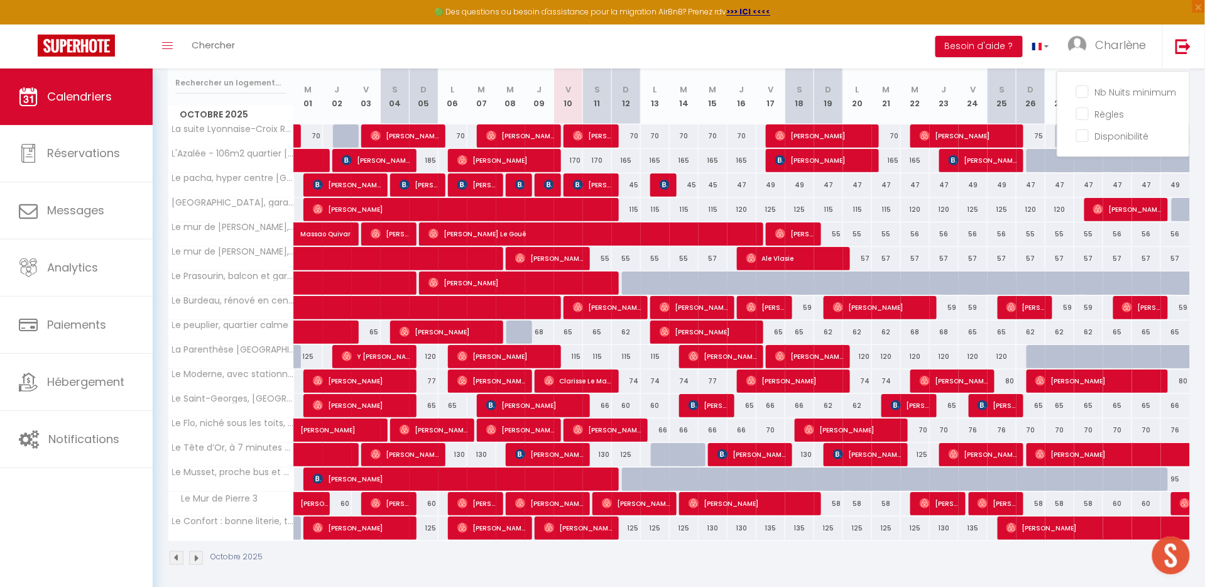
scroll to position [161, 0]
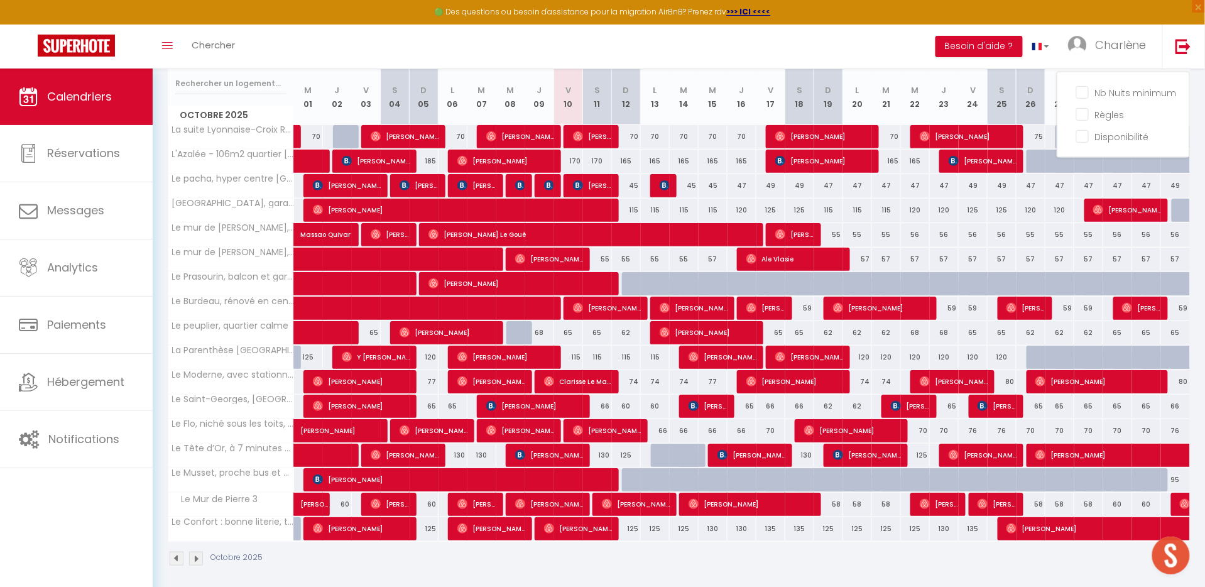
click at [633, 532] on div "125" at bounding box center [626, 528] width 29 height 23
type input "125"
type input "Dim 12 Octobre 2025"
type input "Lun 13 Octobre 2025"
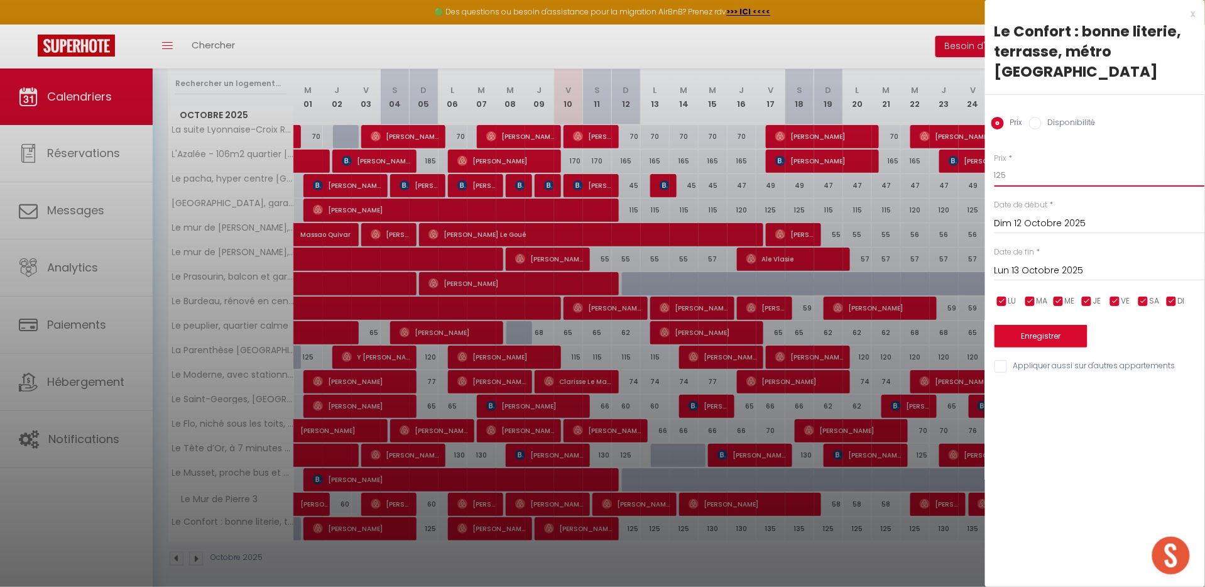
click at [1026, 180] on input "125" at bounding box center [1099, 175] width 210 height 23
type input "120"
click at [1031, 270] on input "Lun 13 Octobre 2025" at bounding box center [1099, 271] width 210 height 16
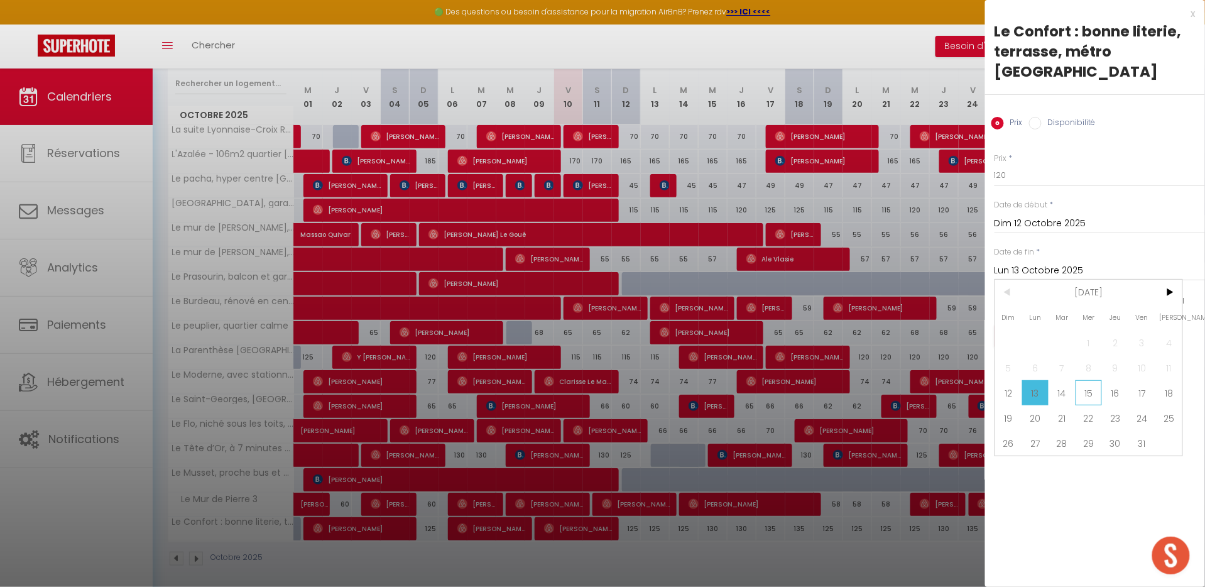
click at [1091, 386] on span "15" at bounding box center [1089, 392] width 27 height 25
type input "Mer 15 Octobre 2025"
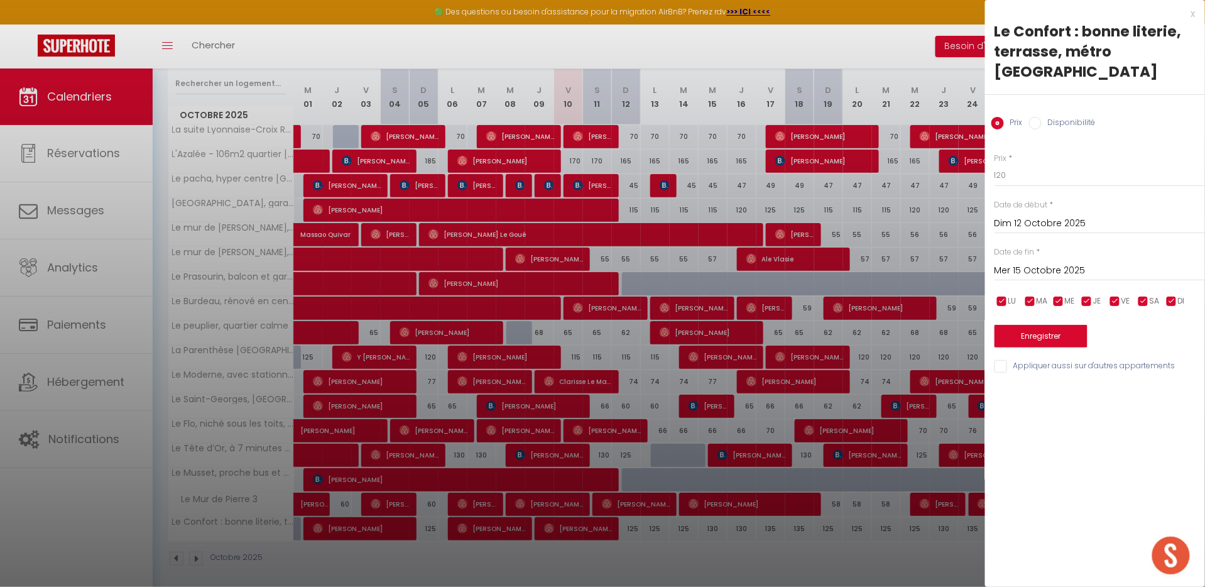
click at [1073, 348] on div "Prix * 120 Statut * Disponible Indisponible Date de début * [DATE] < [DATE] > D…" at bounding box center [1095, 255] width 220 height 237
click at [1069, 334] on button "Enregistrer" at bounding box center [1040, 336] width 93 height 23
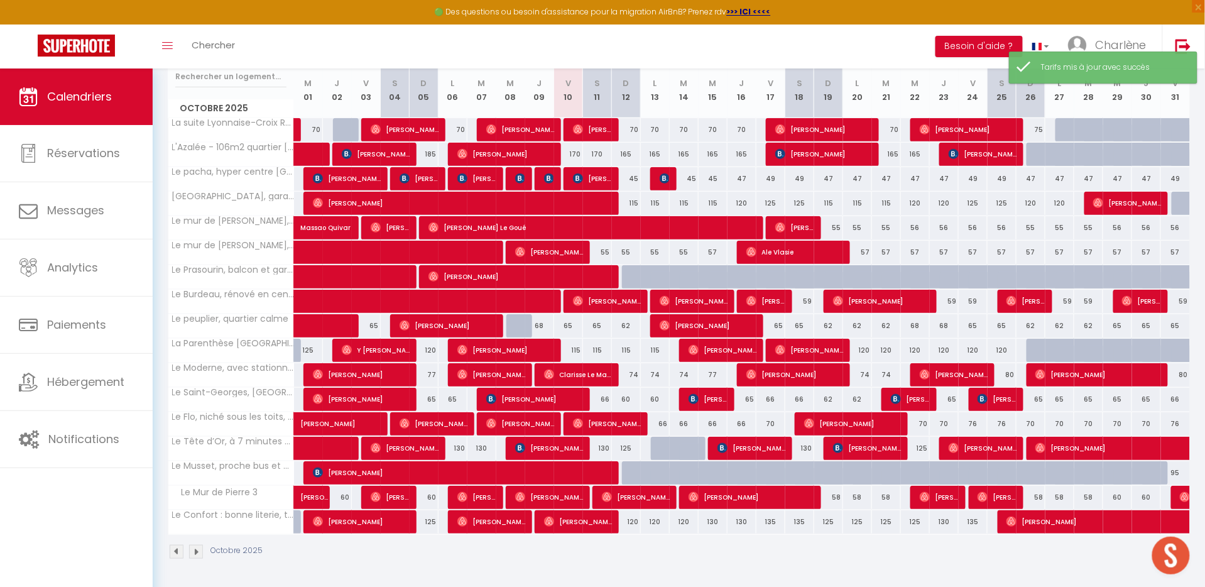
scroll to position [170, 0]
